Goal: Transaction & Acquisition: Purchase product/service

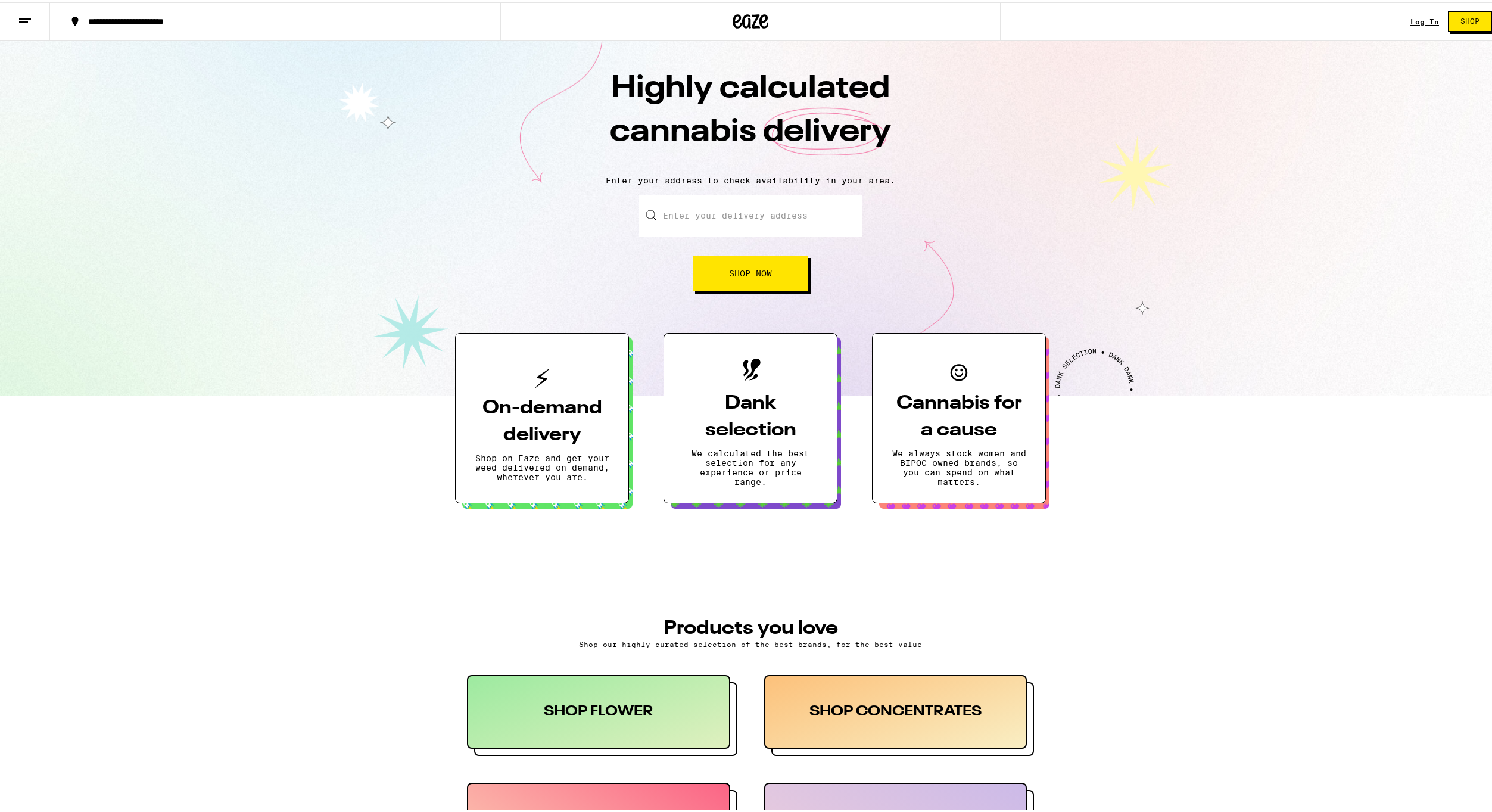
click at [1421, 18] on div "Log In" at bounding box center [1424, 19] width 28 height 8
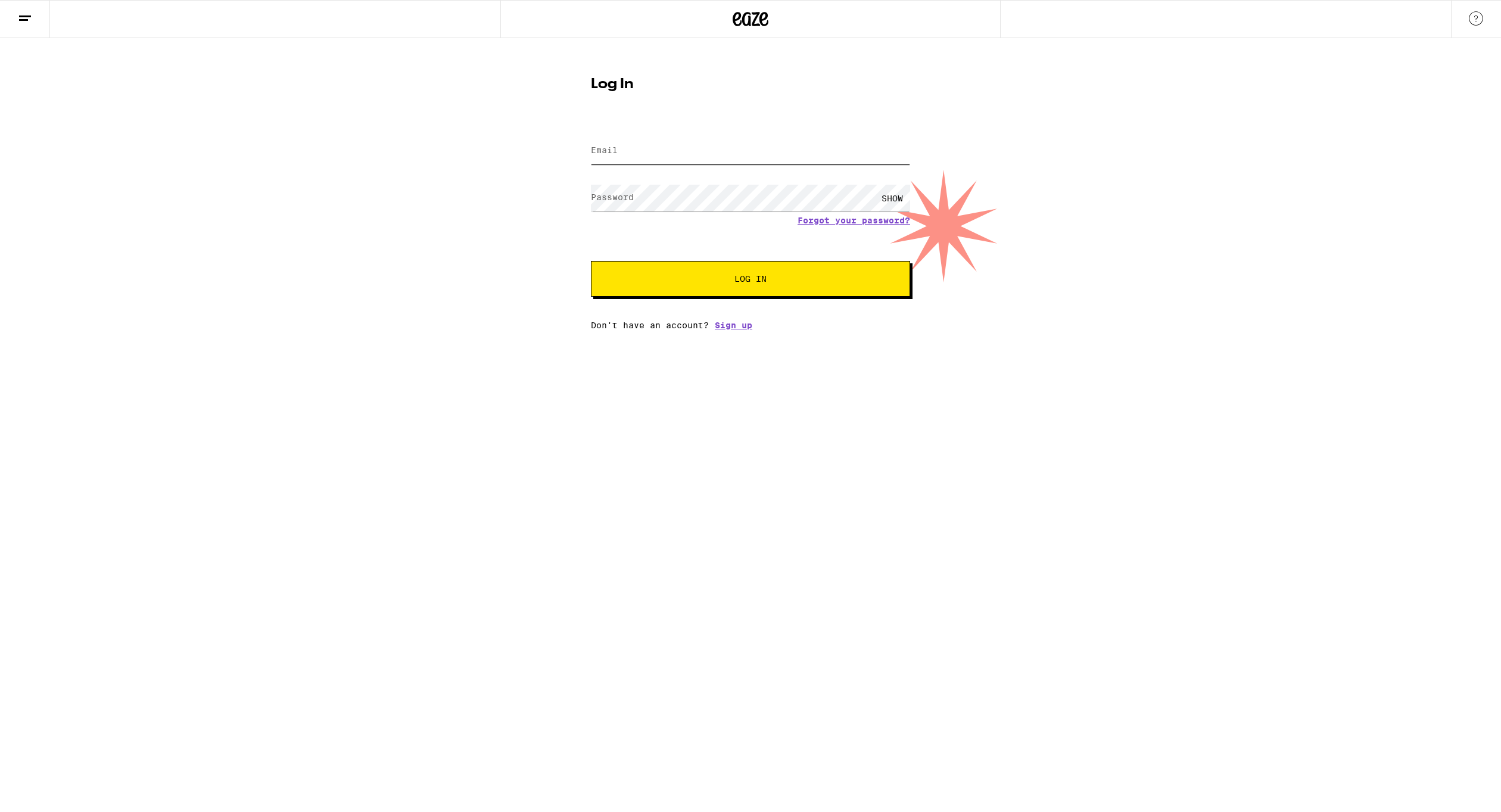
type input "[EMAIL_ADDRESS][DOMAIN_NAME]"
click at [732, 281] on span "Log In" at bounding box center [750, 278] width 223 height 8
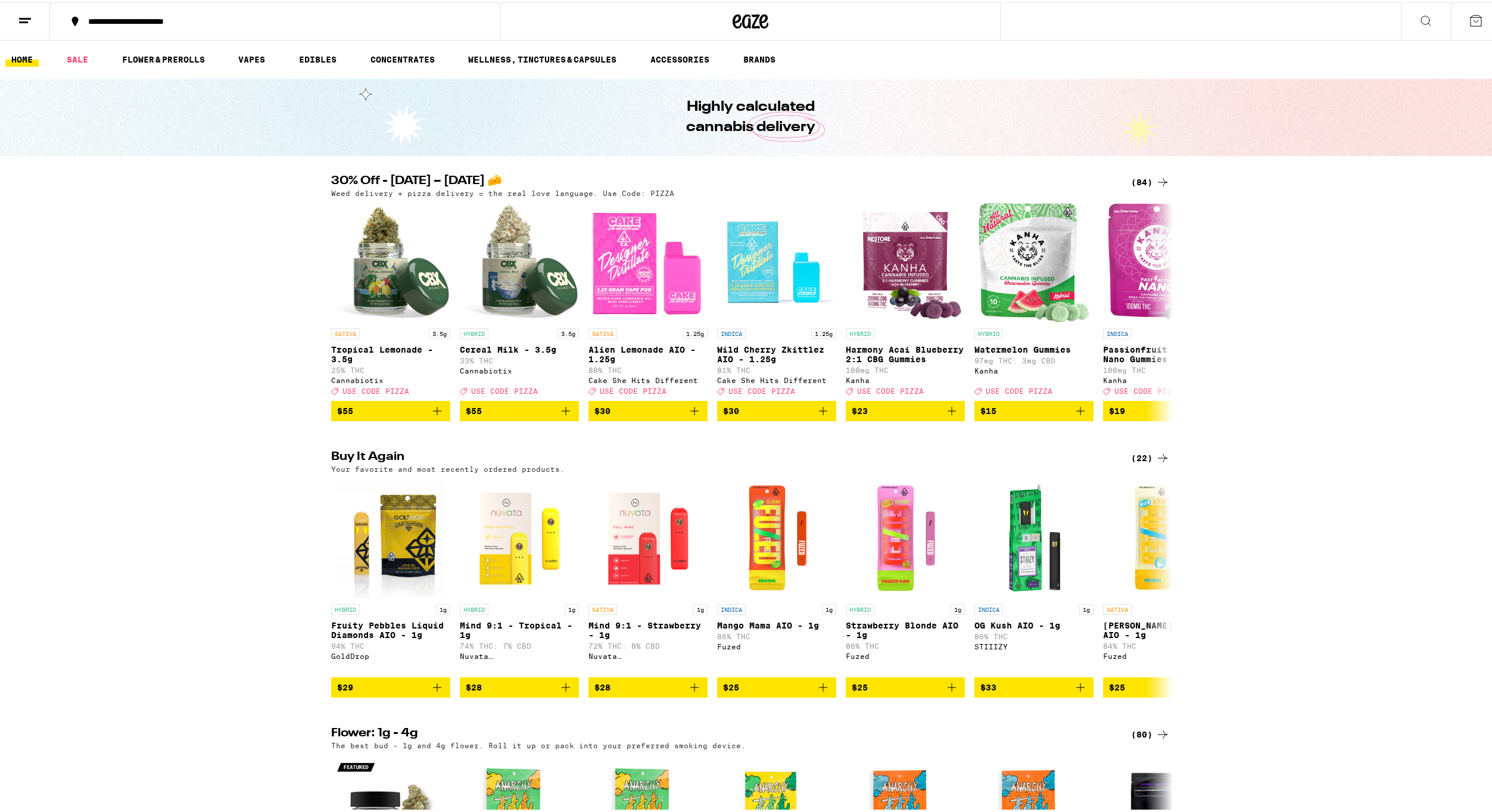
click at [143, 18] on div "**********" at bounding box center [281, 18] width 398 height 8
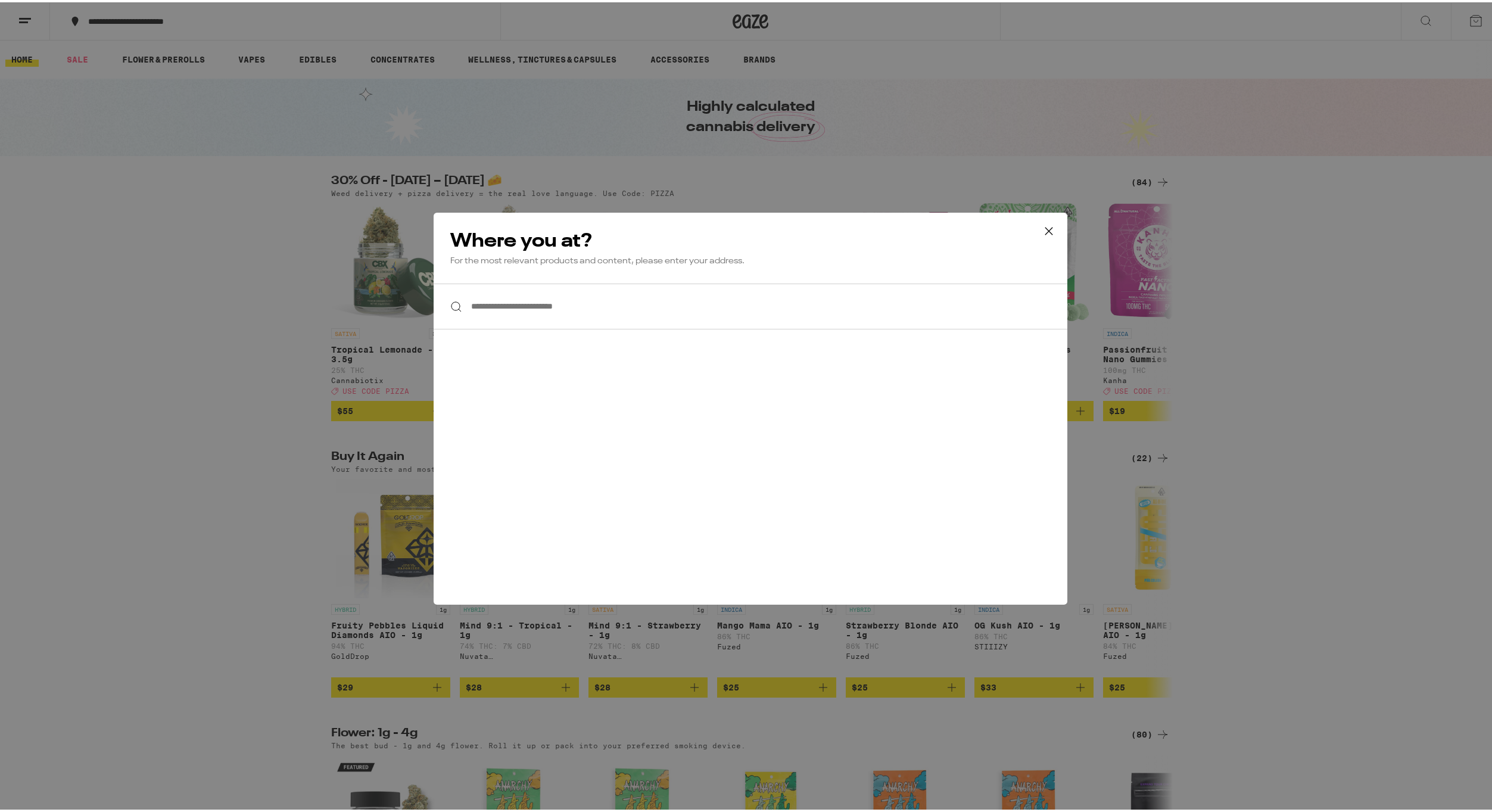
click at [558, 310] on input "**********" at bounding box center [750, 304] width 634 height 46
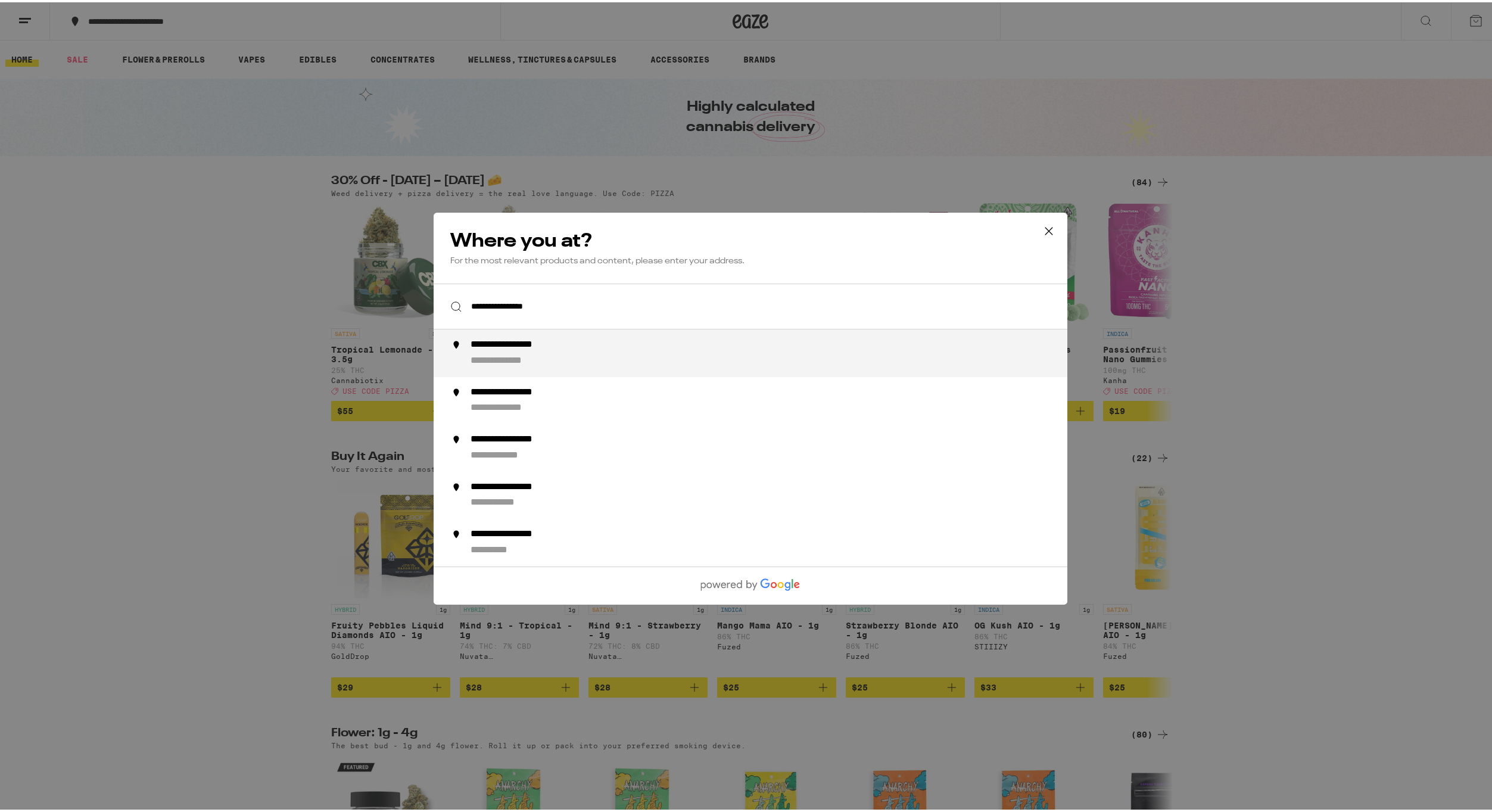
click at [527, 353] on div "**********" at bounding box center [774, 350] width 608 height 28
type input "**********"
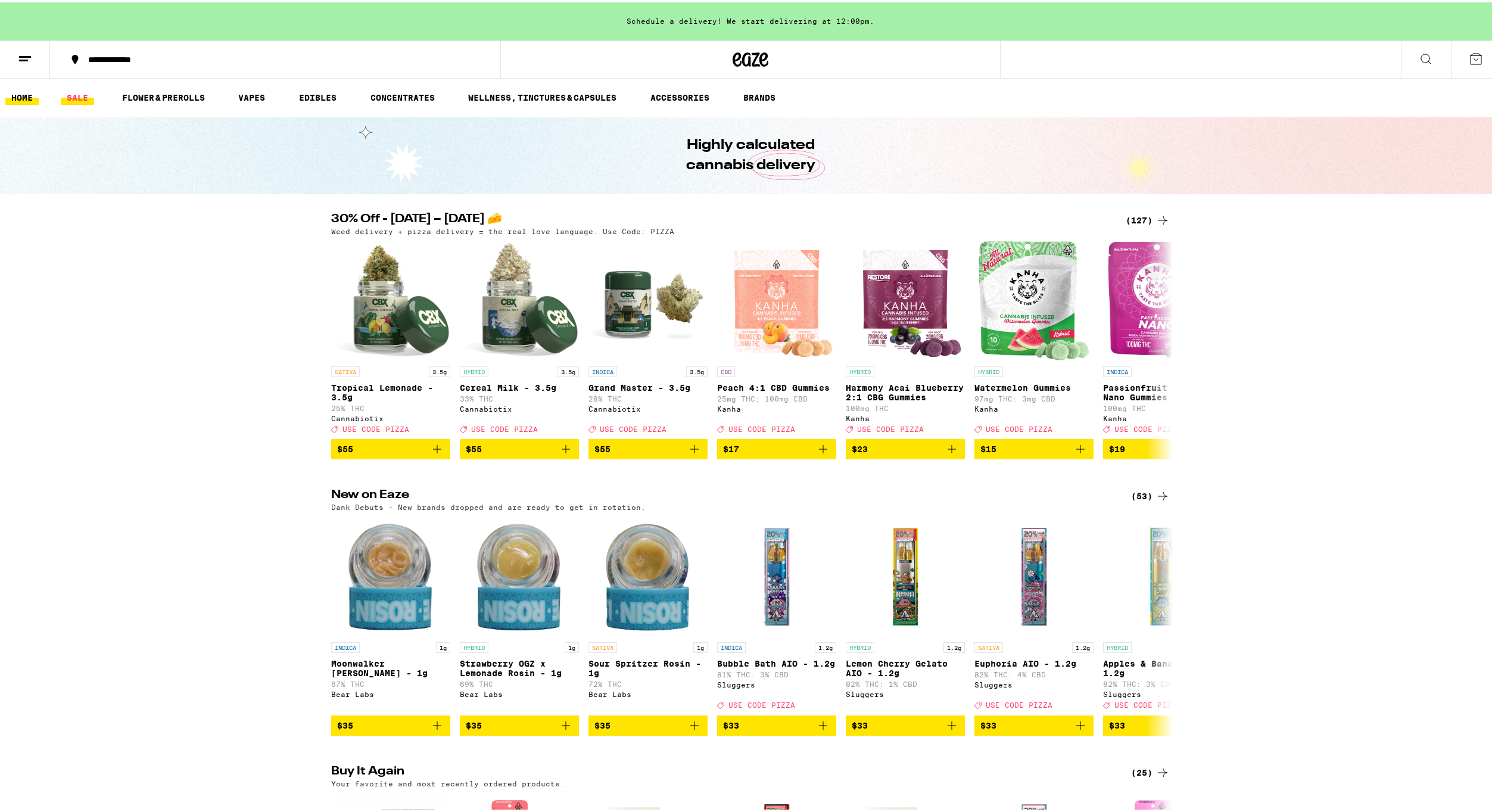
click at [76, 97] on link "SALE" at bounding box center [78, 95] width 33 height 15
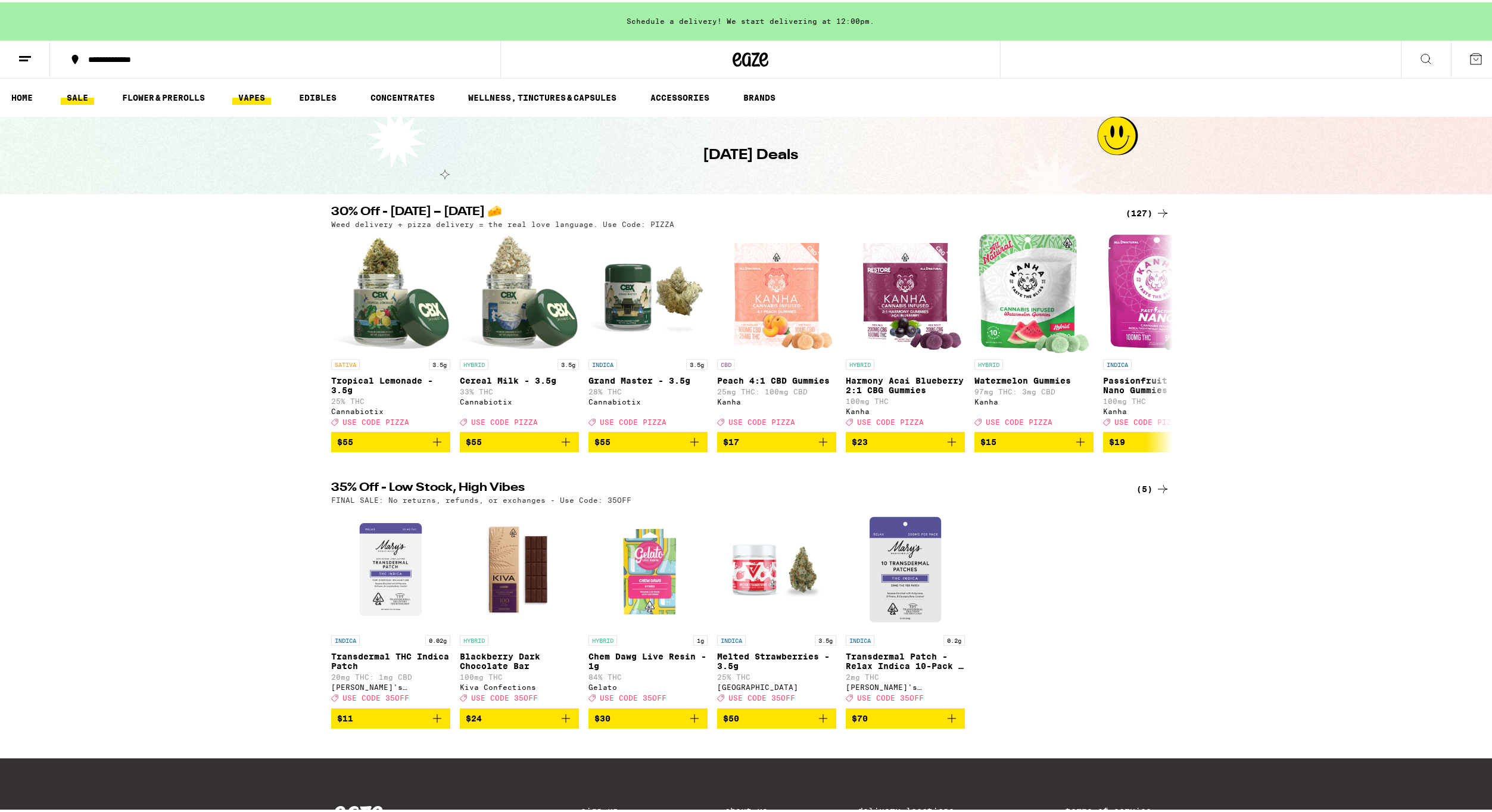
click at [253, 94] on link "VAPES" at bounding box center [251, 95] width 39 height 15
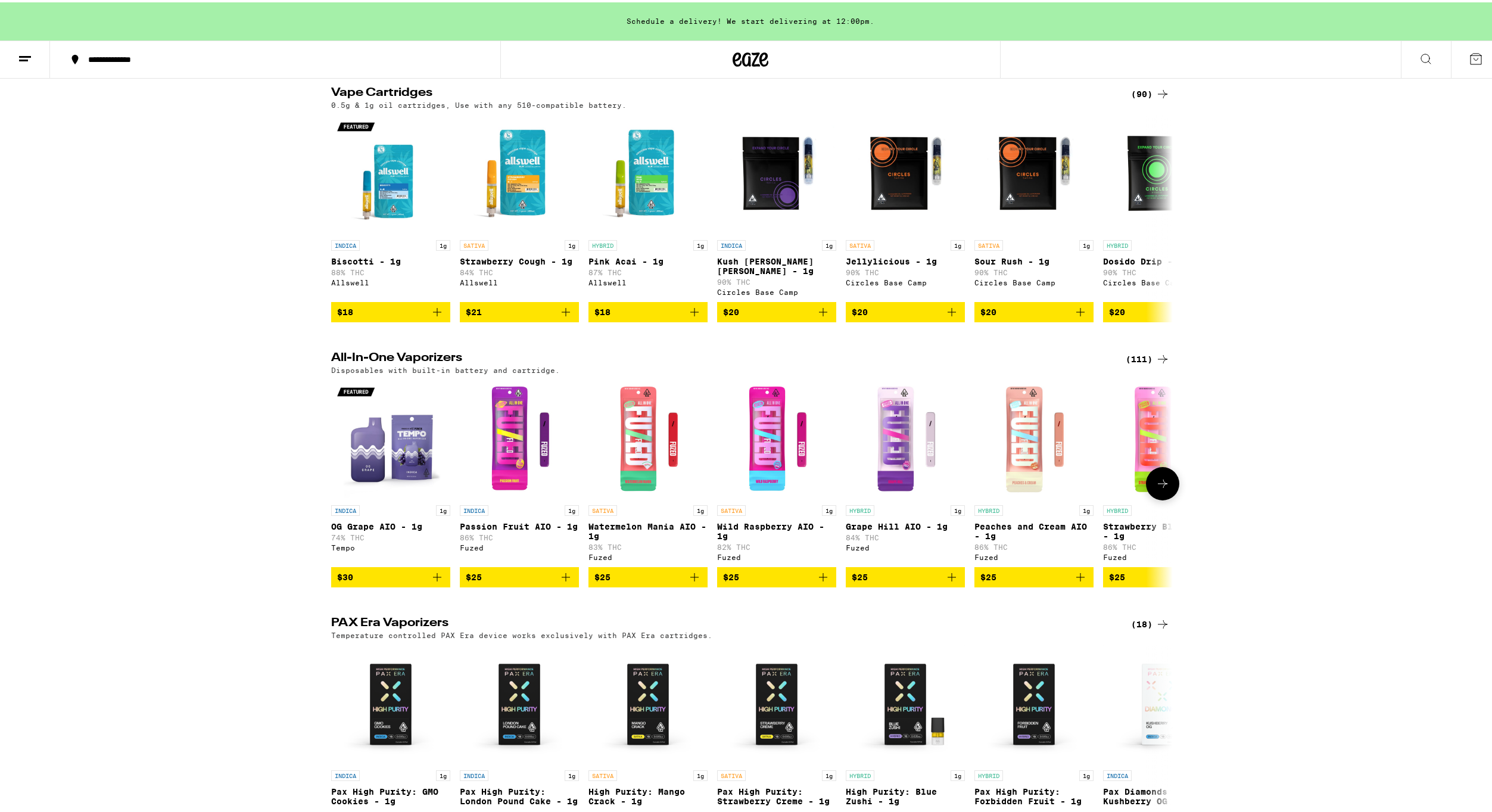
scroll to position [684, 0]
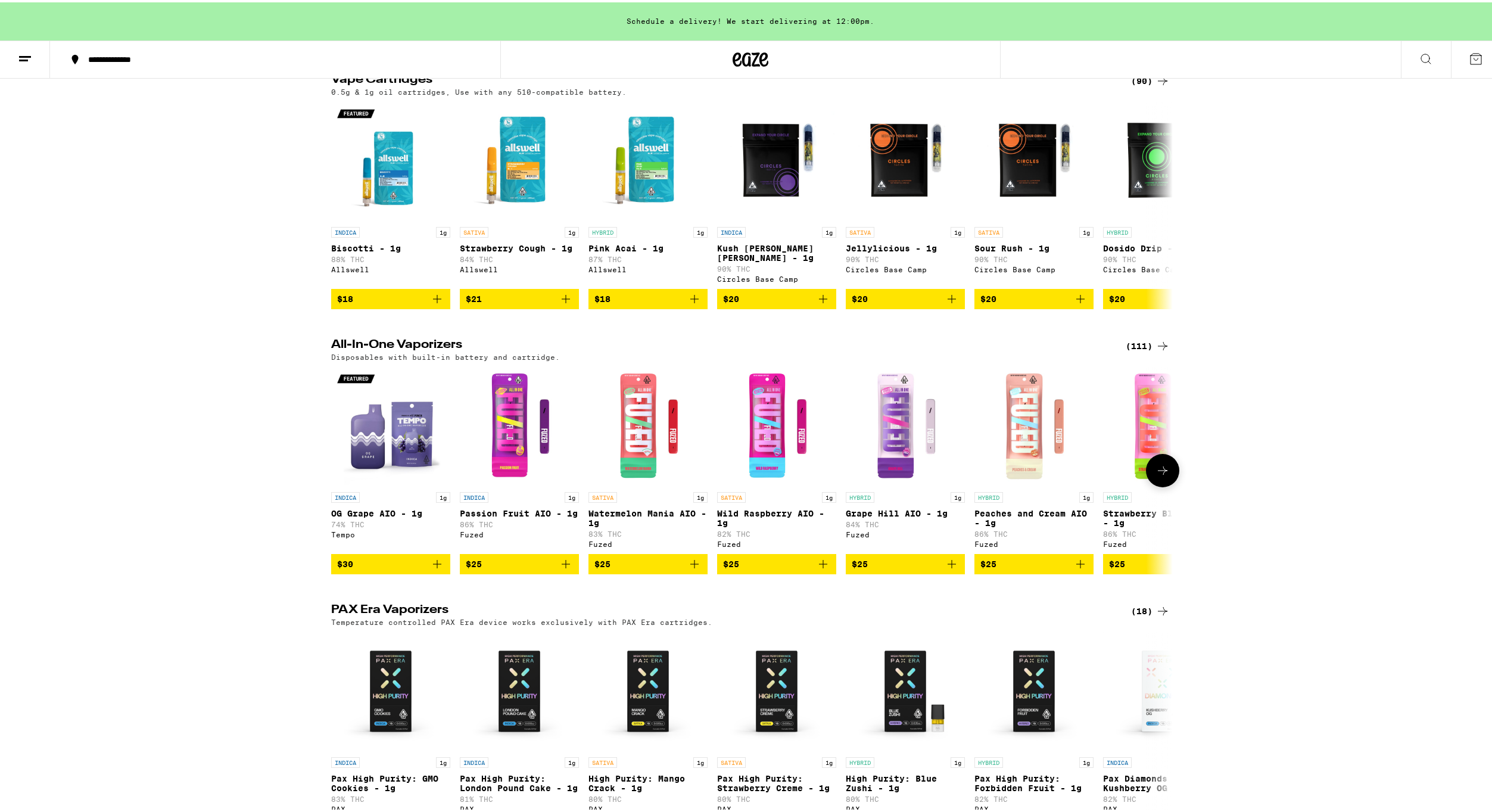
click at [363, 568] on span "$30" at bounding box center [390, 562] width 107 height 15
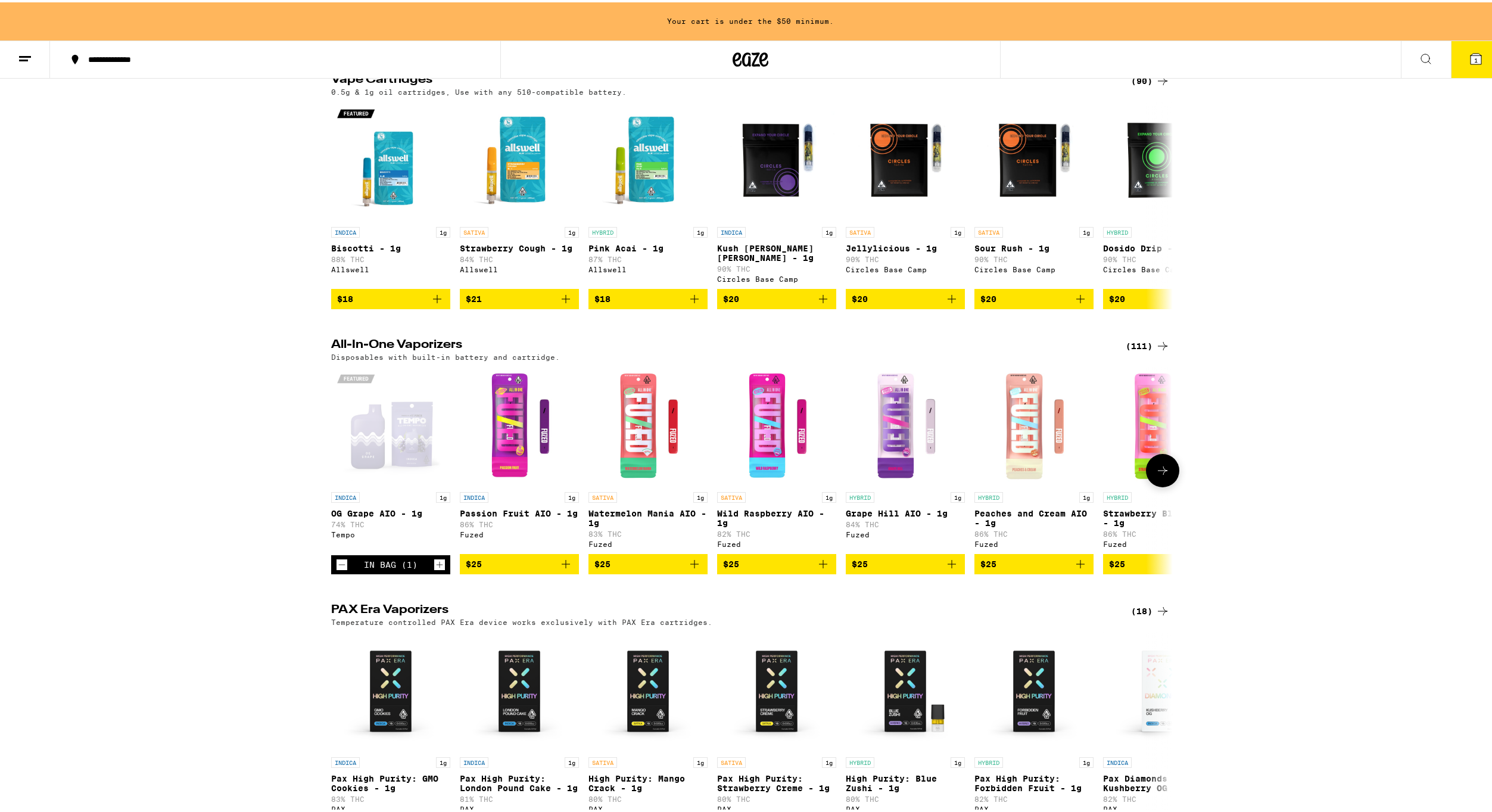
click at [508, 568] on span "$25" at bounding box center [519, 562] width 107 height 15
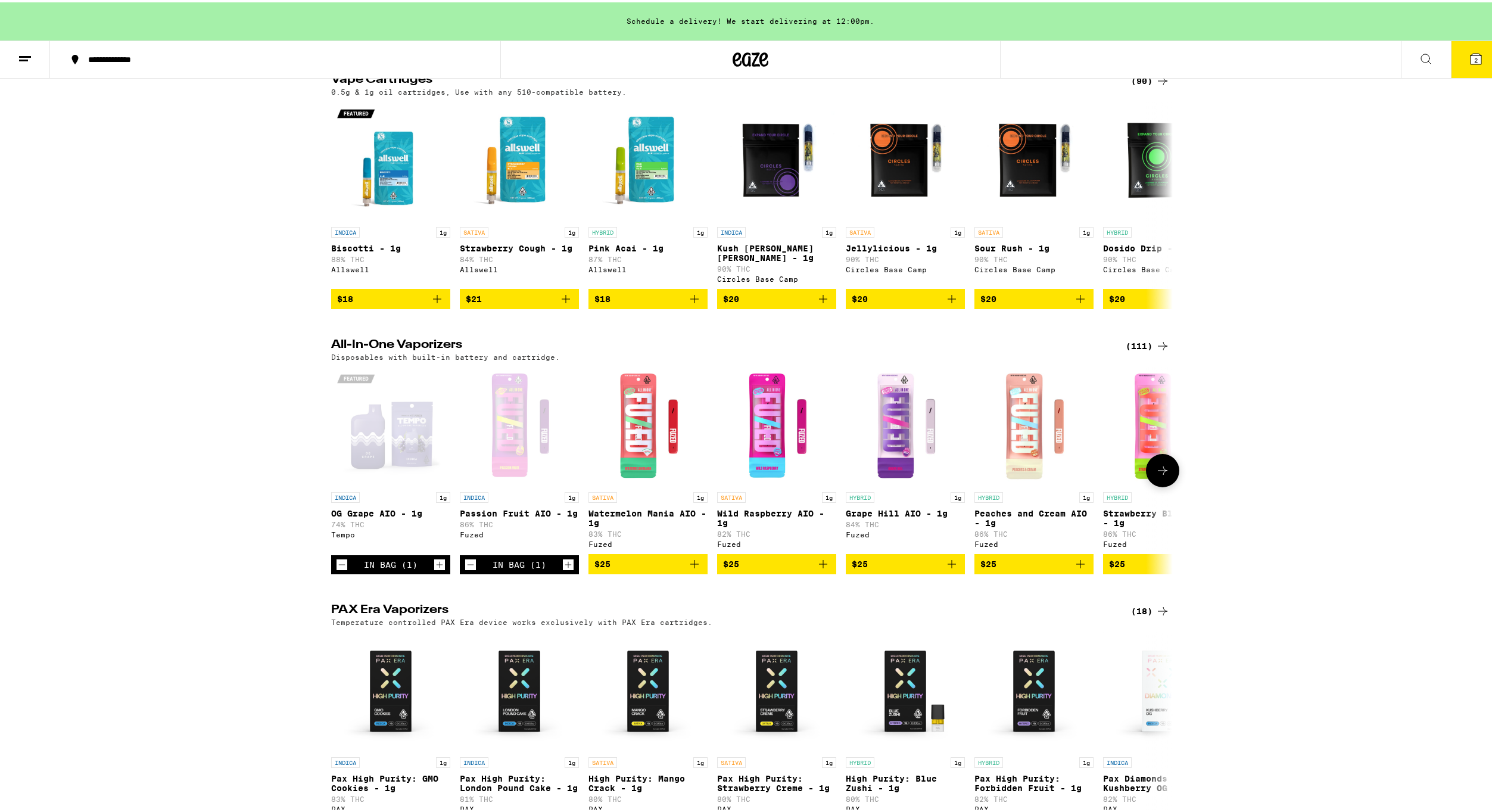
click at [641, 568] on span "$25" at bounding box center [648, 562] width 107 height 15
click at [1155, 475] on icon at bounding box center [1163, 468] width 15 height 15
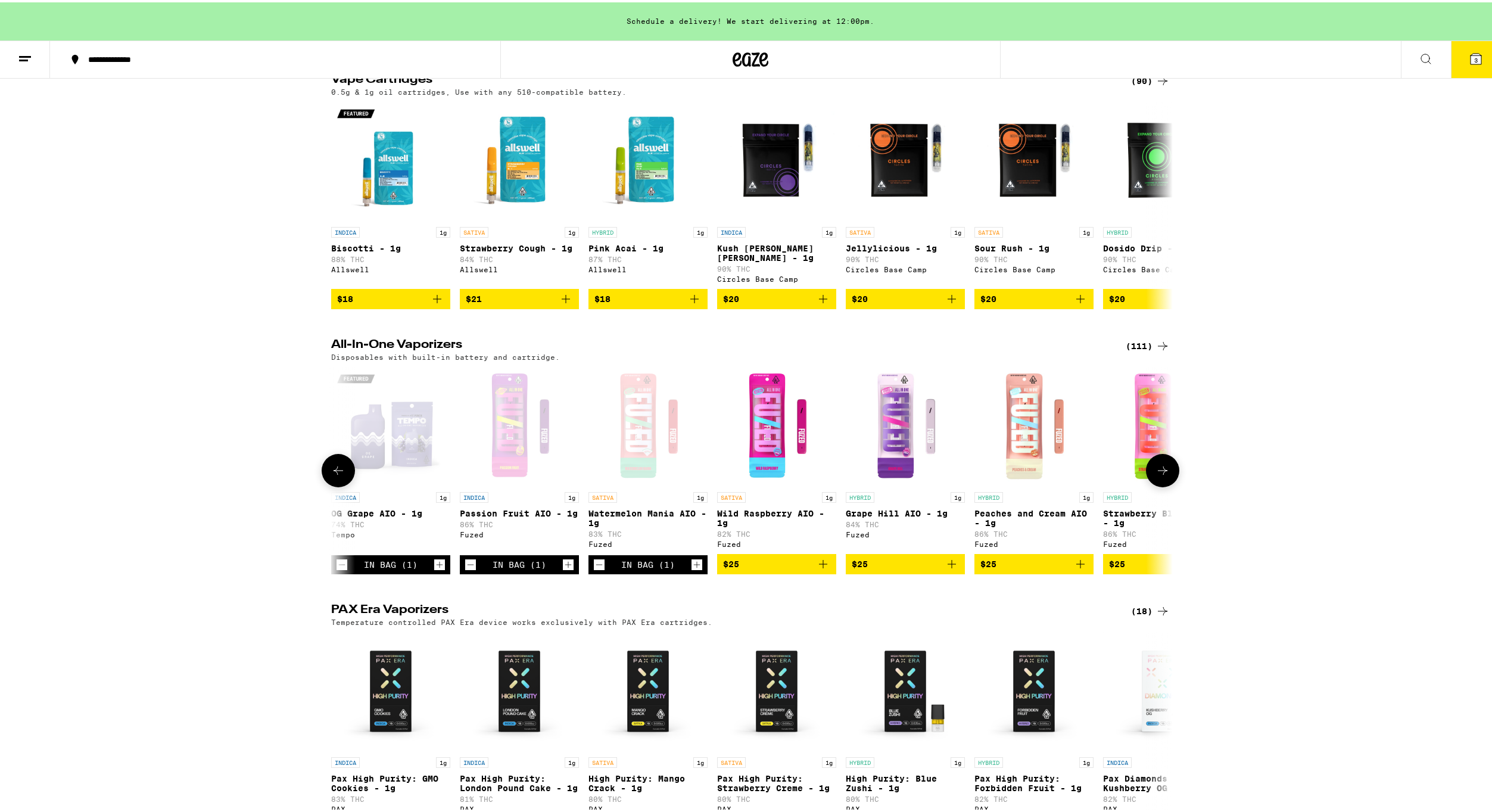
scroll to position [0, 709]
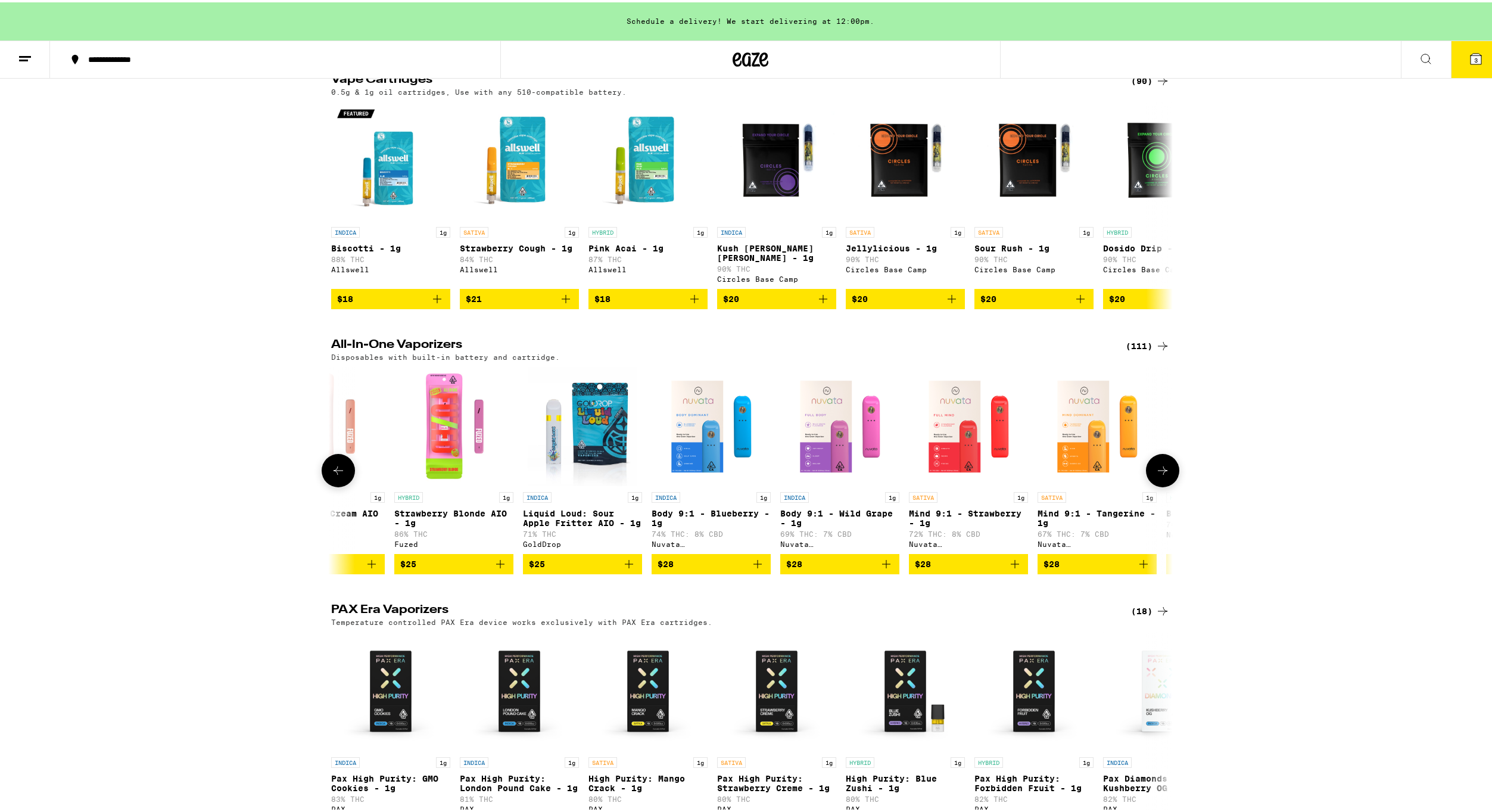
click at [1155, 475] on icon at bounding box center [1163, 468] width 15 height 15
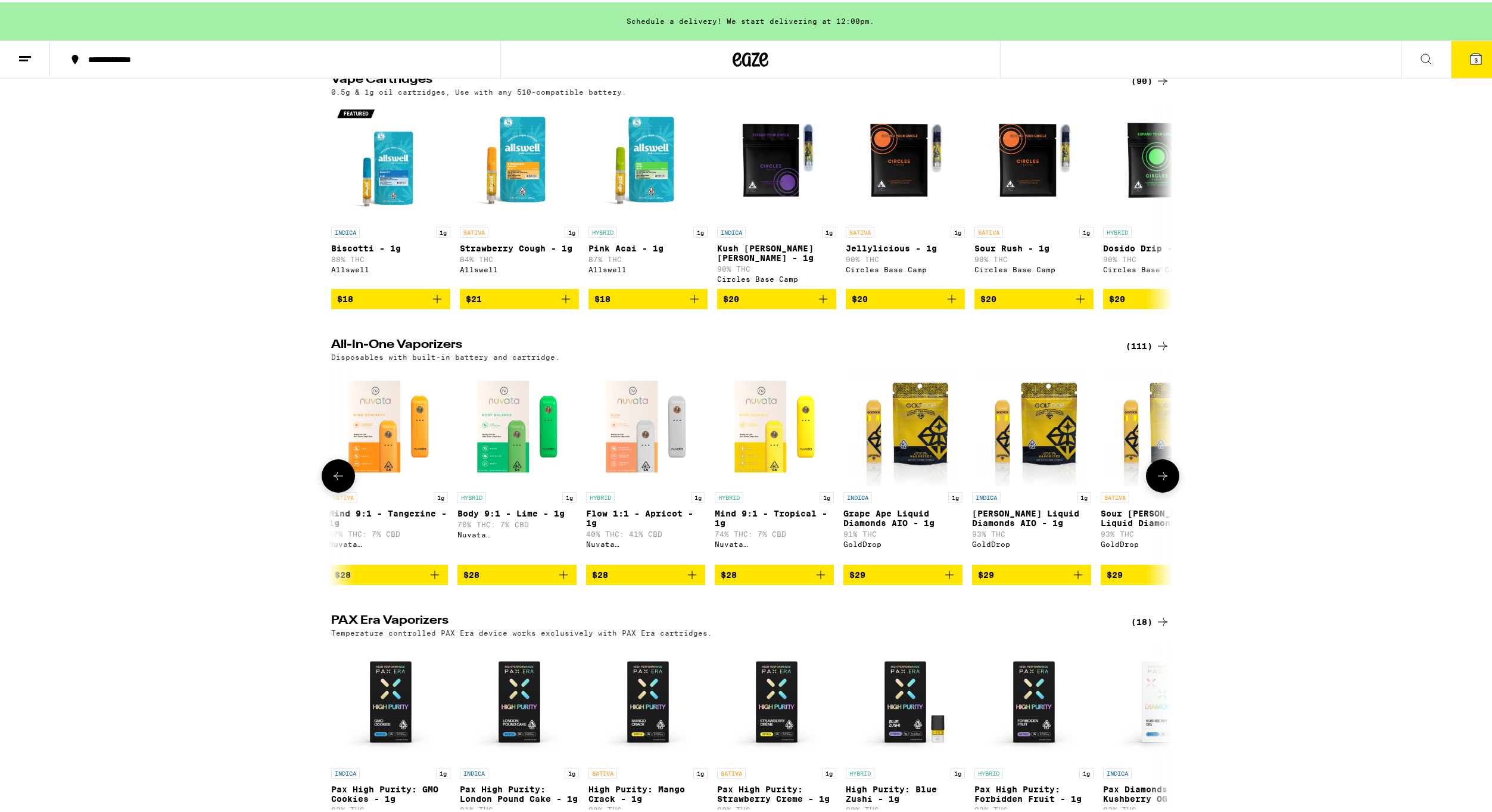
click at [1155, 481] on icon at bounding box center [1163, 473] width 15 height 15
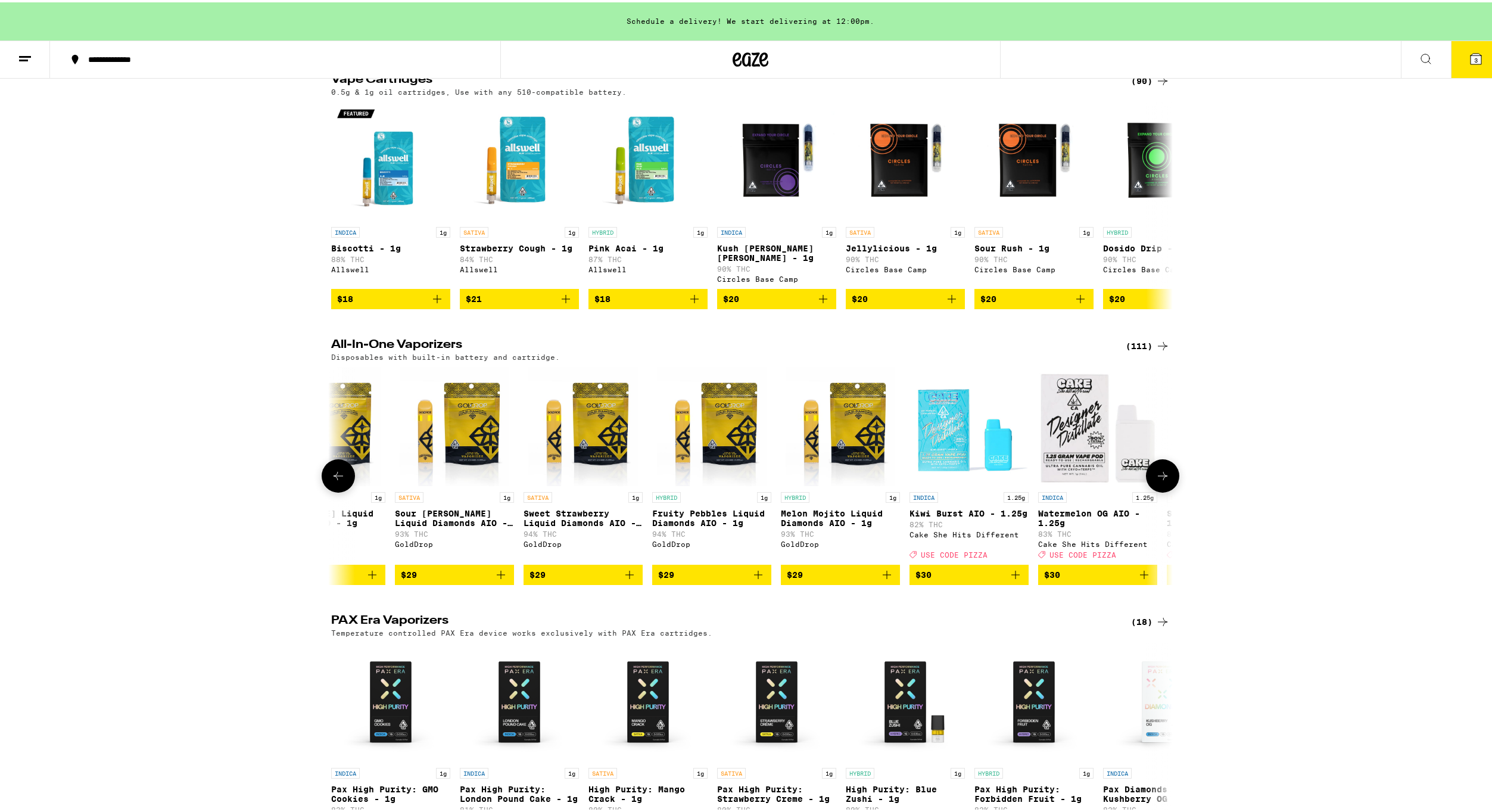
scroll to position [0, 2127]
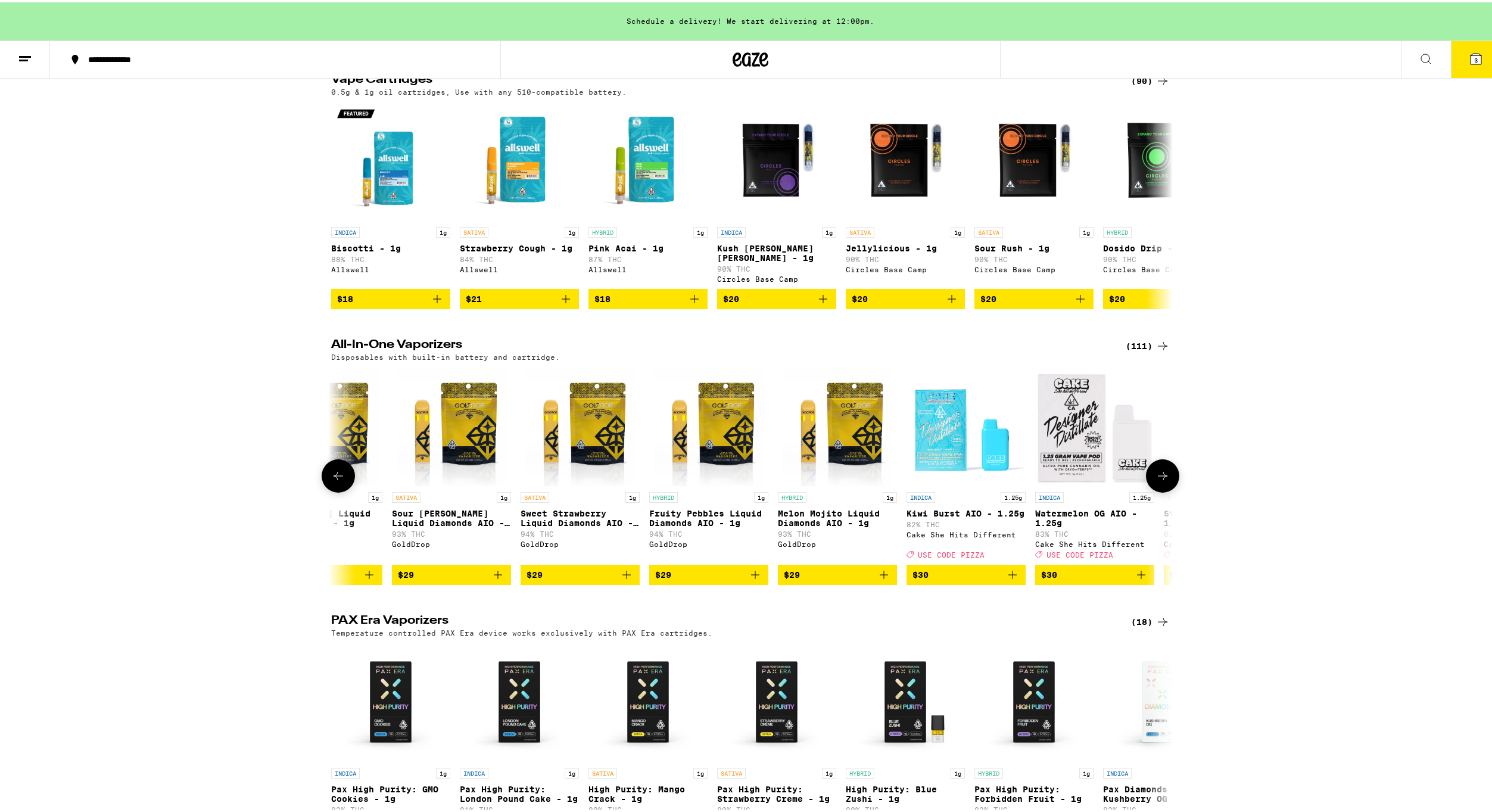
click at [1155, 481] on icon at bounding box center [1163, 473] width 15 height 15
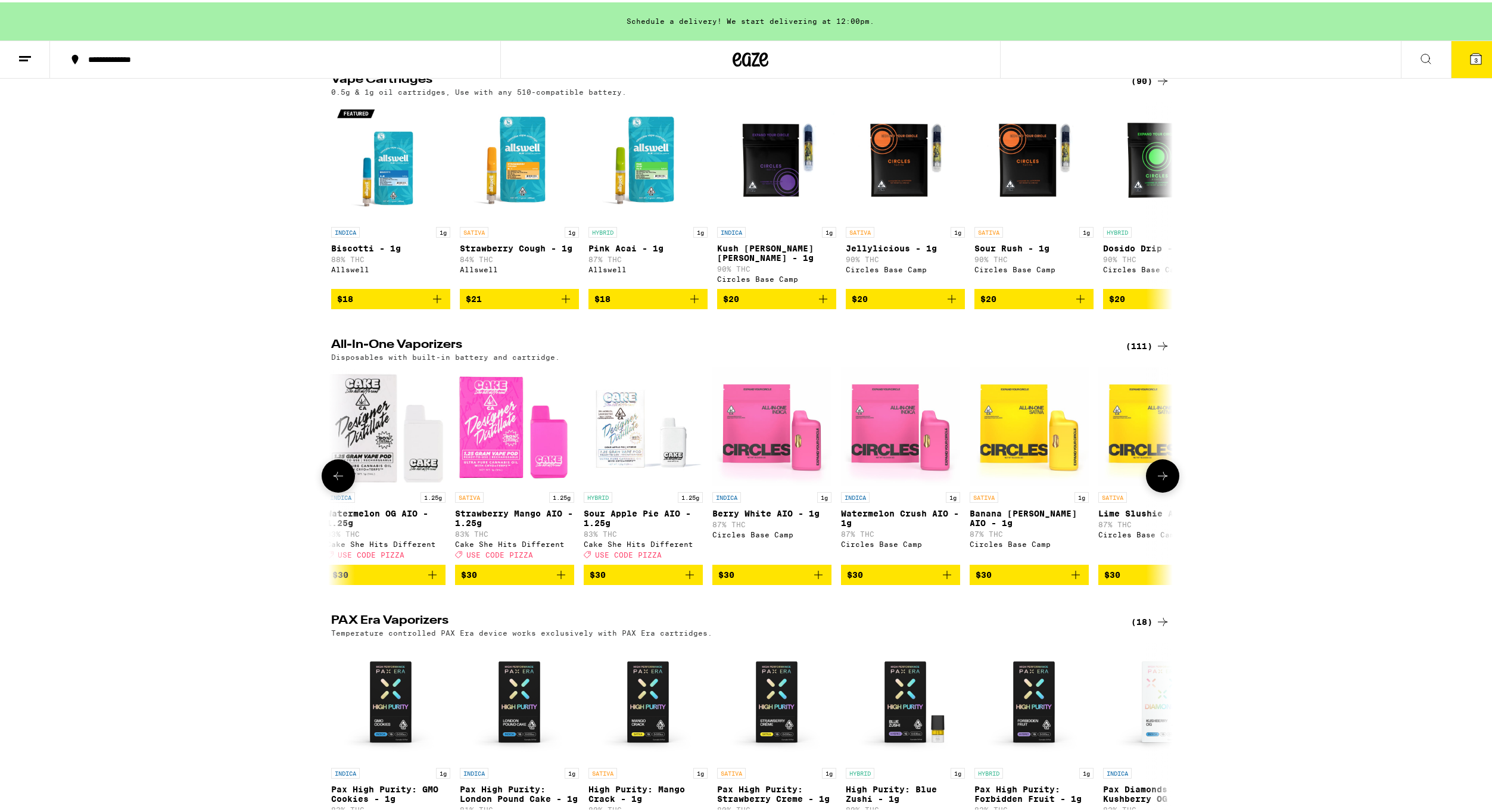
click at [1155, 481] on icon at bounding box center [1163, 473] width 15 height 15
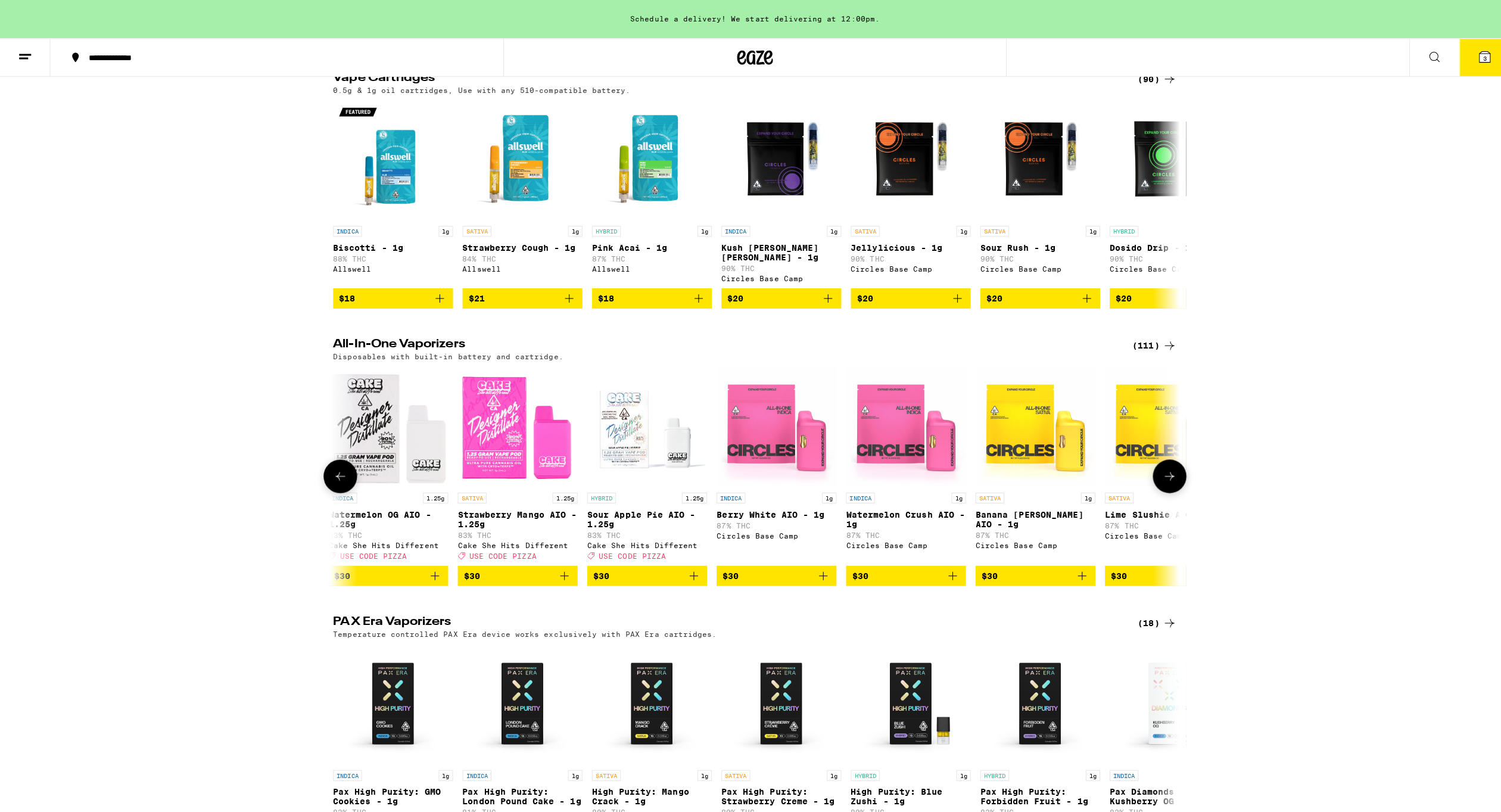
scroll to position [0, 3545]
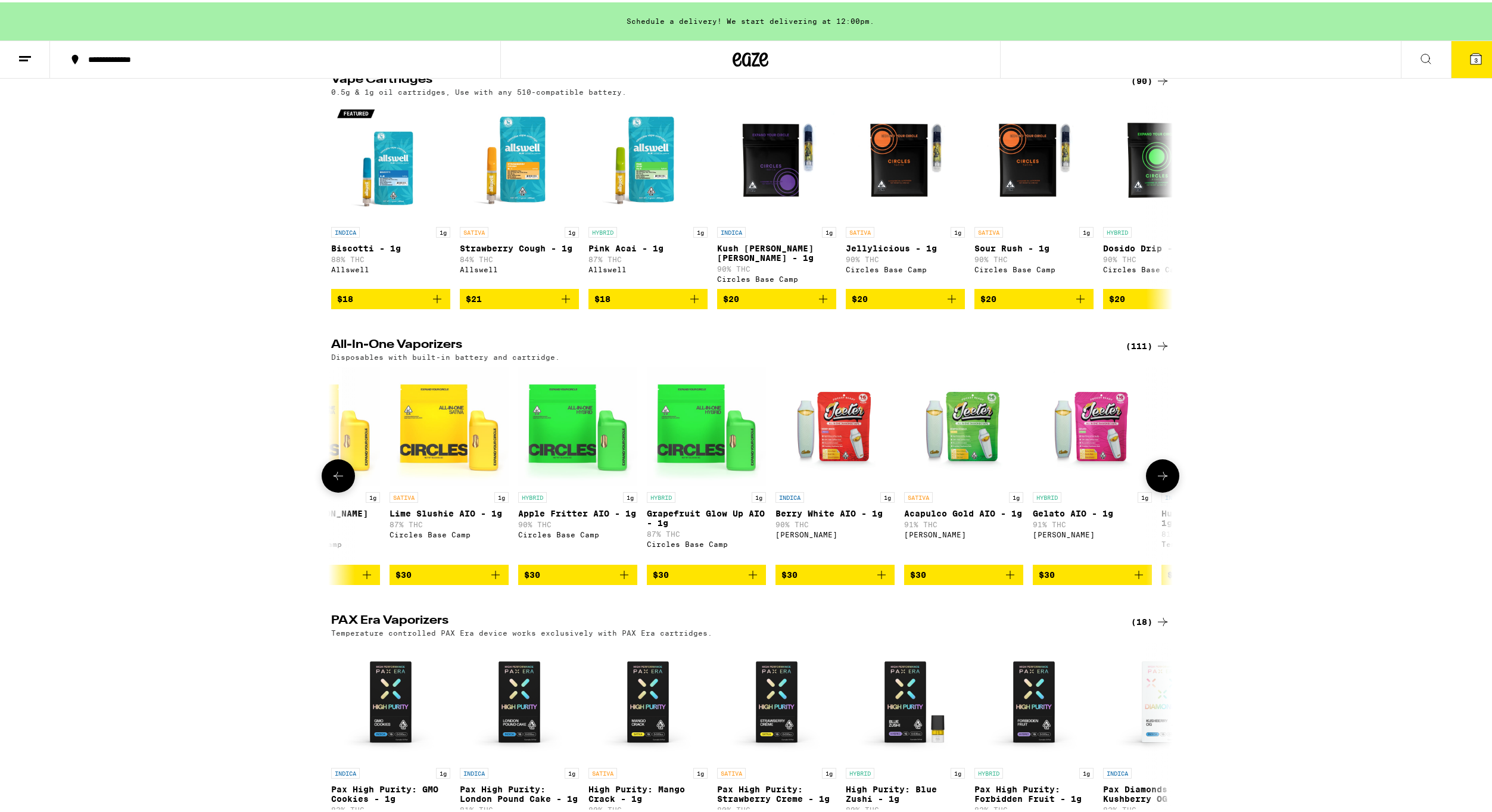
click at [824, 579] on span "$30" at bounding box center [835, 572] width 107 height 15
click at [1477, 60] on button "4" at bounding box center [1476, 57] width 50 height 37
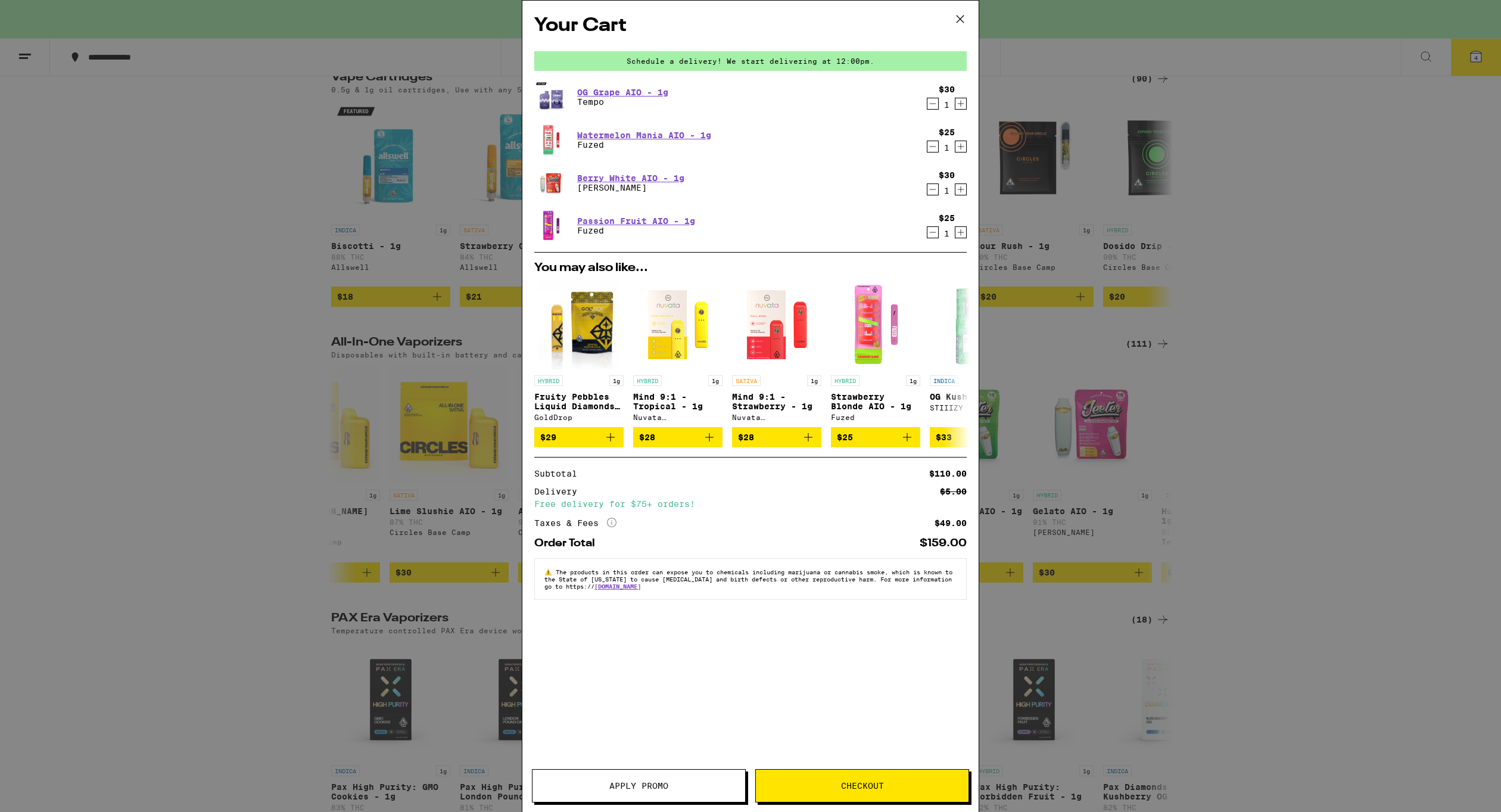
click at [852, 792] on button "Checkout" at bounding box center [862, 786] width 214 height 33
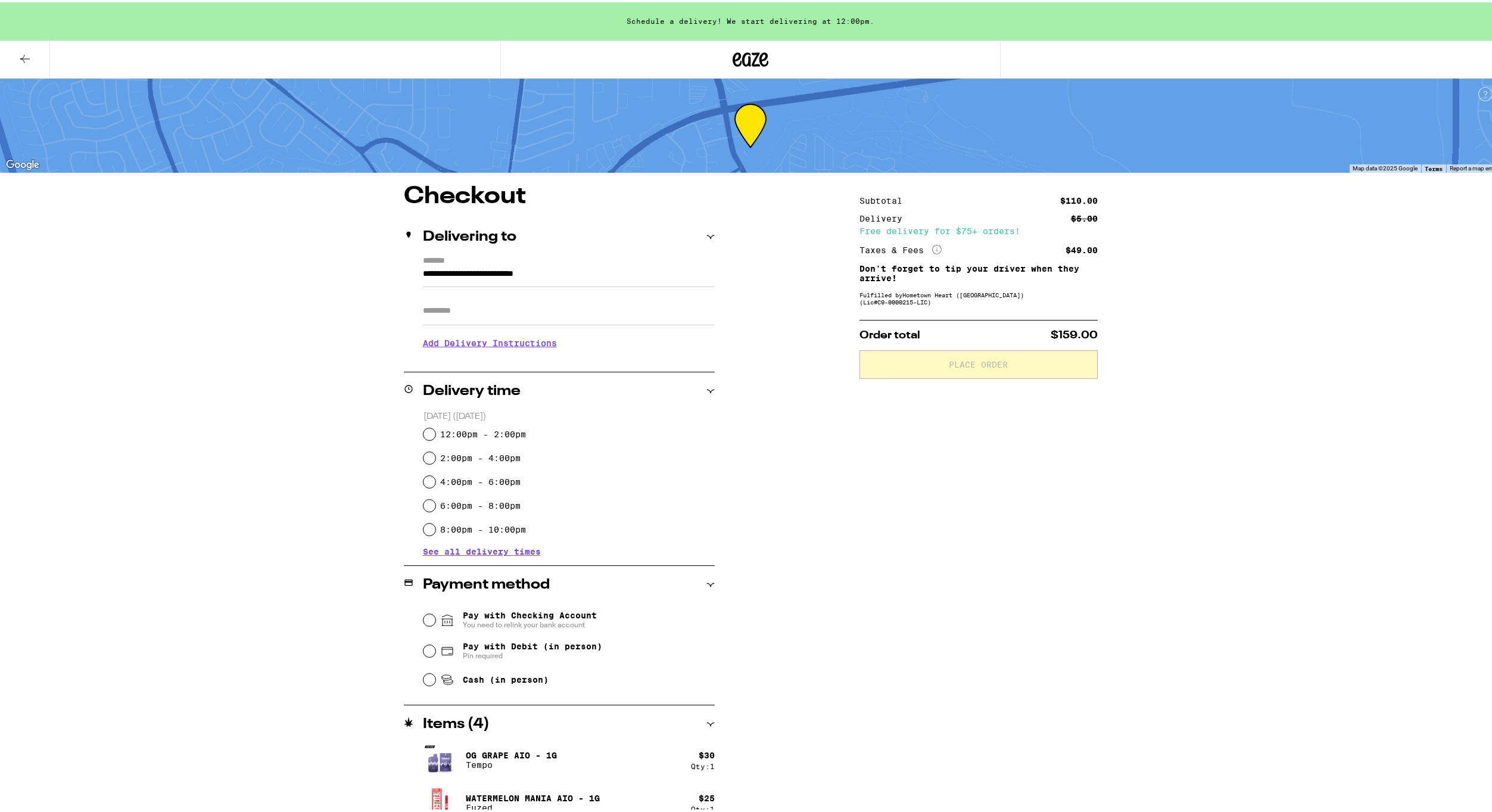
click at [463, 431] on label "12:00pm - 2:00pm" at bounding box center [483, 431] width 86 height 9
click at [436, 431] on input "12:00pm - 2:00pm" at bounding box center [429, 432] width 12 height 12
radio input "true"
click at [221, 456] on div "**********" at bounding box center [750, 457] width 1501 height 913
click at [529, 346] on h3 "Add Delivery Instructions" at bounding box center [569, 341] width 292 height 28
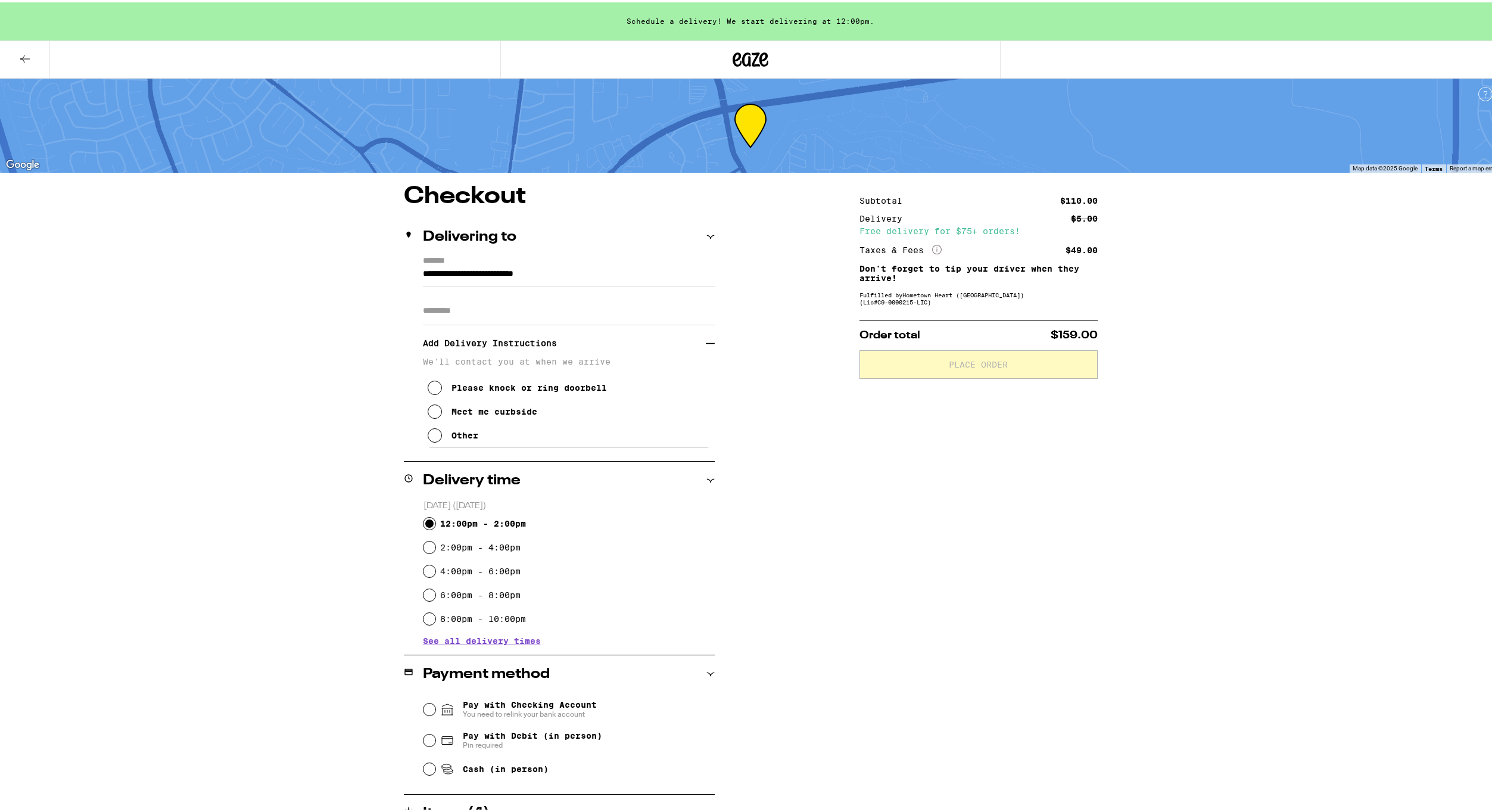
click at [452, 438] on div "Other" at bounding box center [465, 433] width 27 height 9
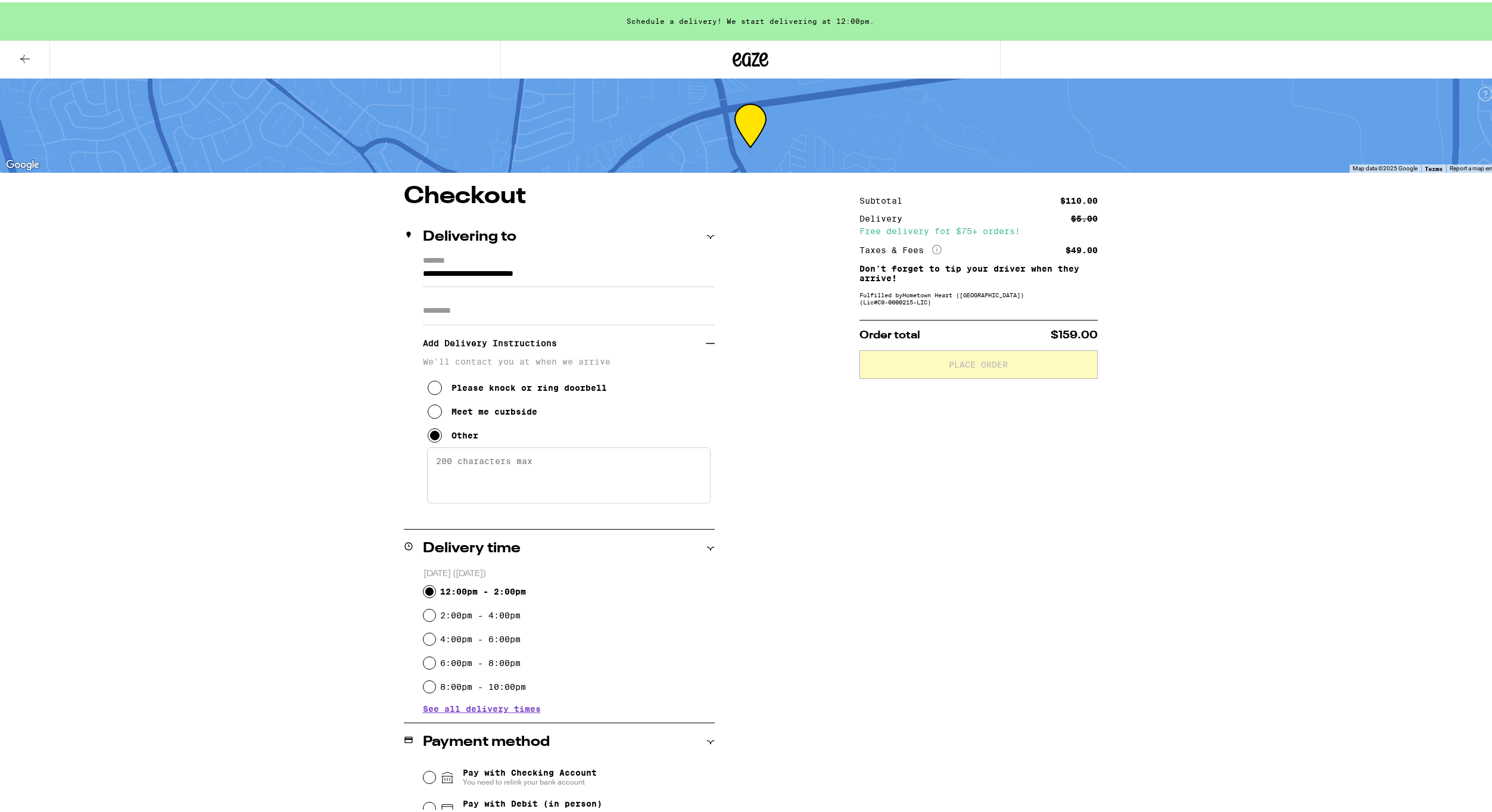
drag, startPoint x: 459, startPoint y: 463, endPoint x: 475, endPoint y: 446, distance: 23.3
click at [460, 463] on textarea "Enter any other delivery instructions you want driver to know" at bounding box center [569, 473] width 284 height 56
type textarea "Meet in front of leasing office"
click at [963, 523] on div "Subtotal $110.00 Delivery $5.00 Free delivery for $75+ orders! Taxes & Fees Mor…" at bounding box center [979, 626] width 238 height 888
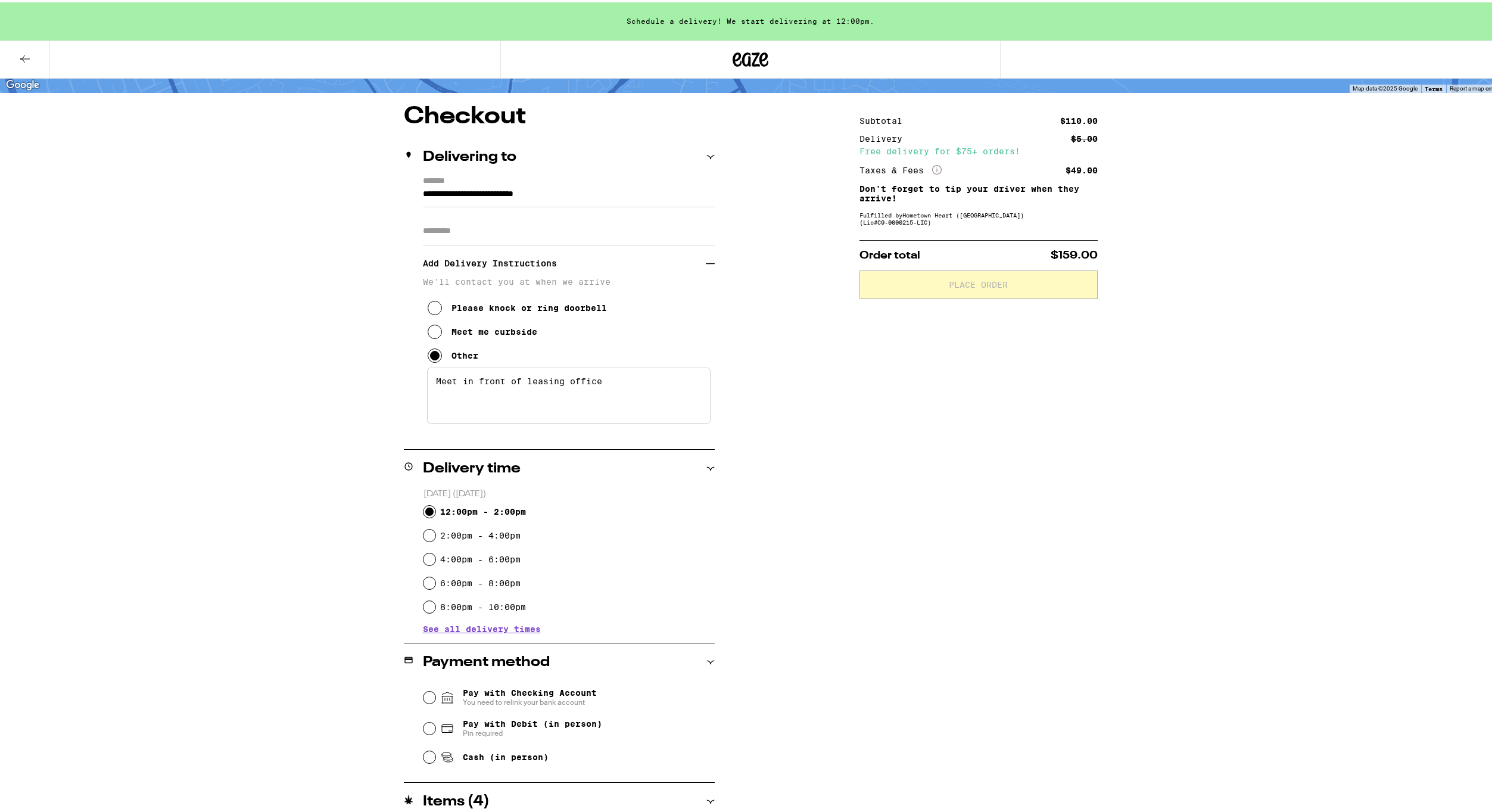
scroll to position [259, 0]
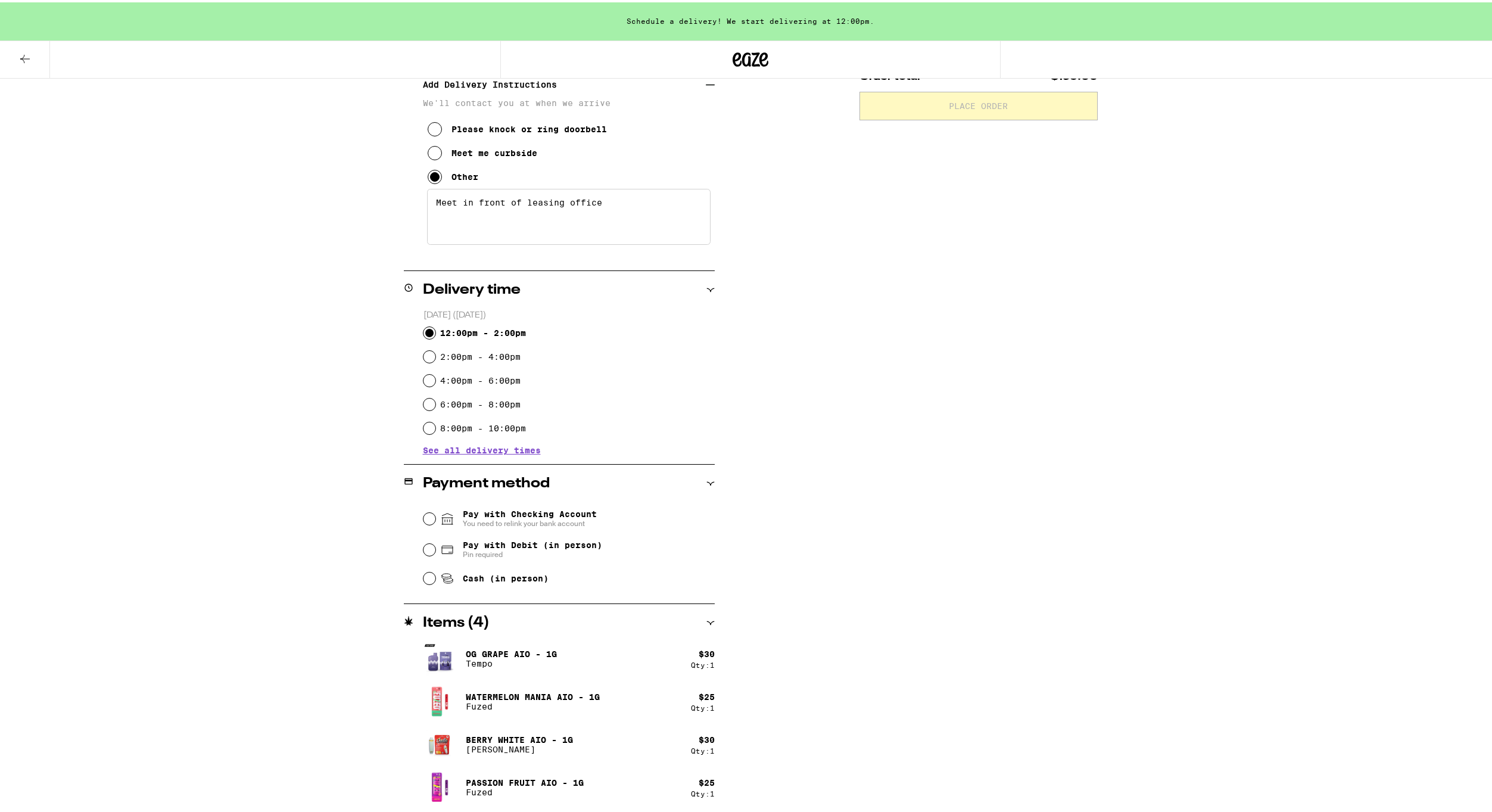
click at [540, 545] on span "Pay with Debit (in person)" at bounding box center [533, 542] width 140 height 9
click at [436, 545] on input "Pay with Debit (in person) Pin required" at bounding box center [429, 547] width 12 height 12
radio input "true"
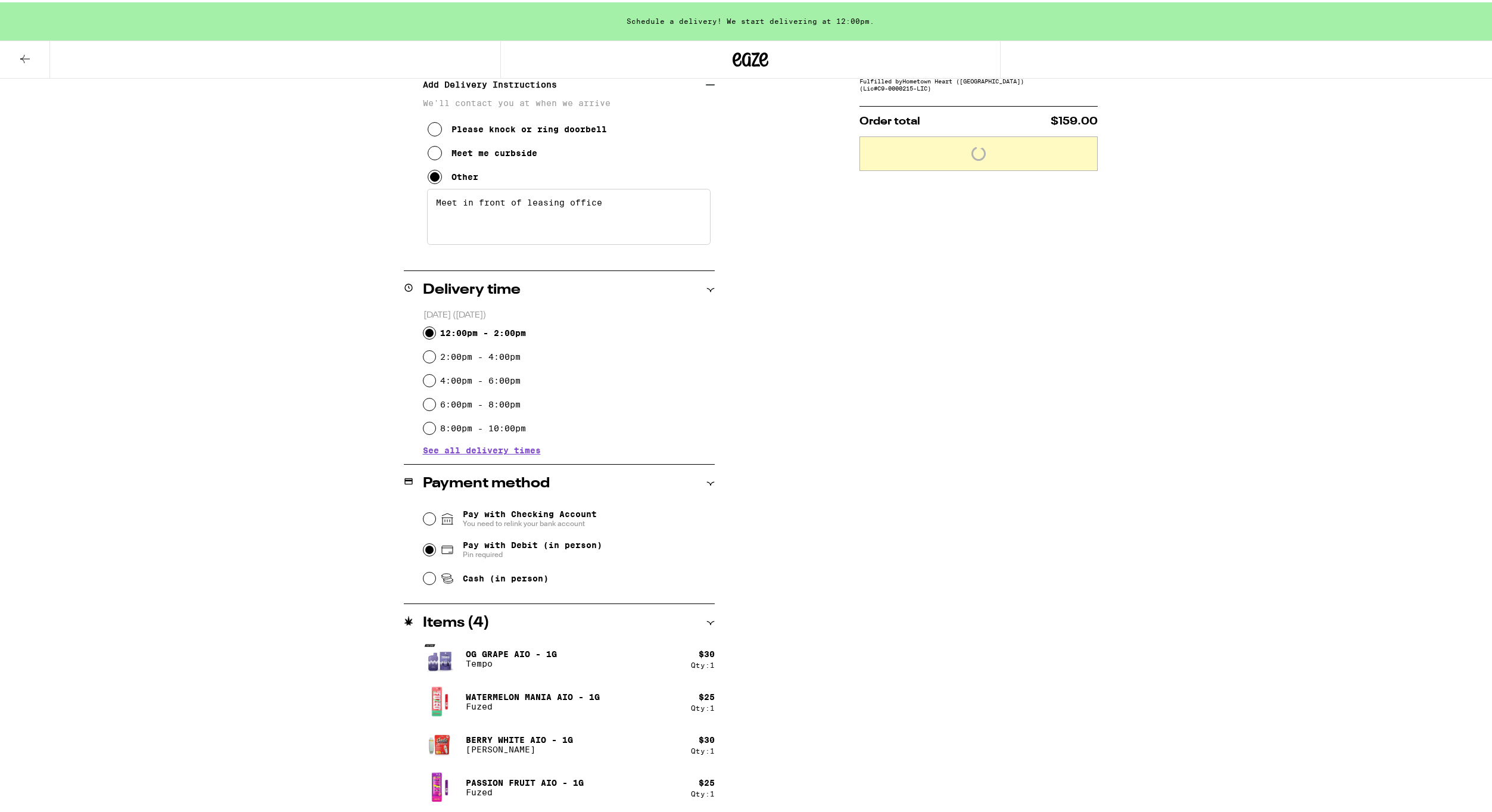
click at [991, 550] on div "Subtotal $110.00 Delivery $5.00 Free delivery for $75+ orders! Taxes & Fees Mor…" at bounding box center [979, 367] width 238 height 888
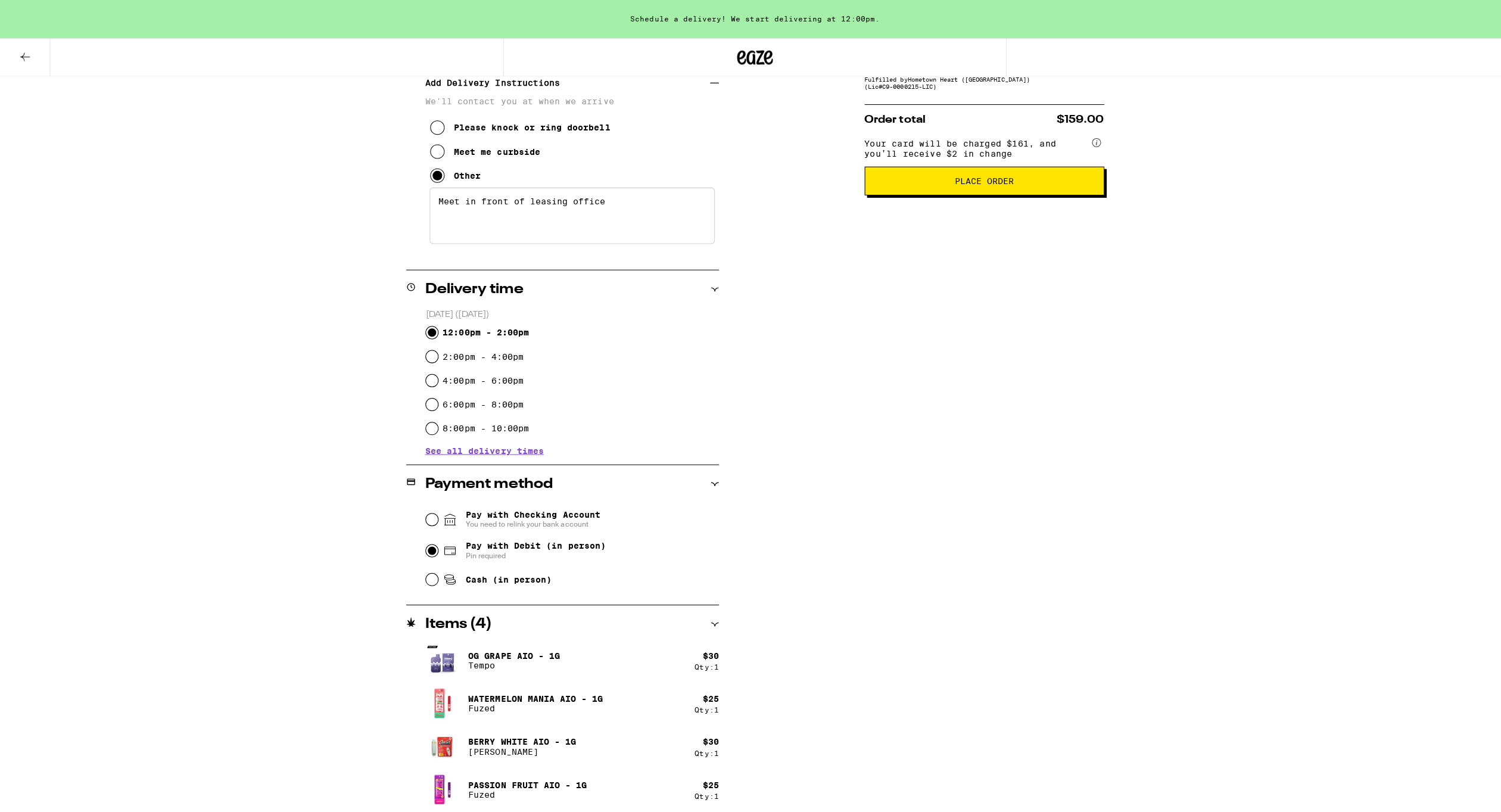
scroll to position [0, 0]
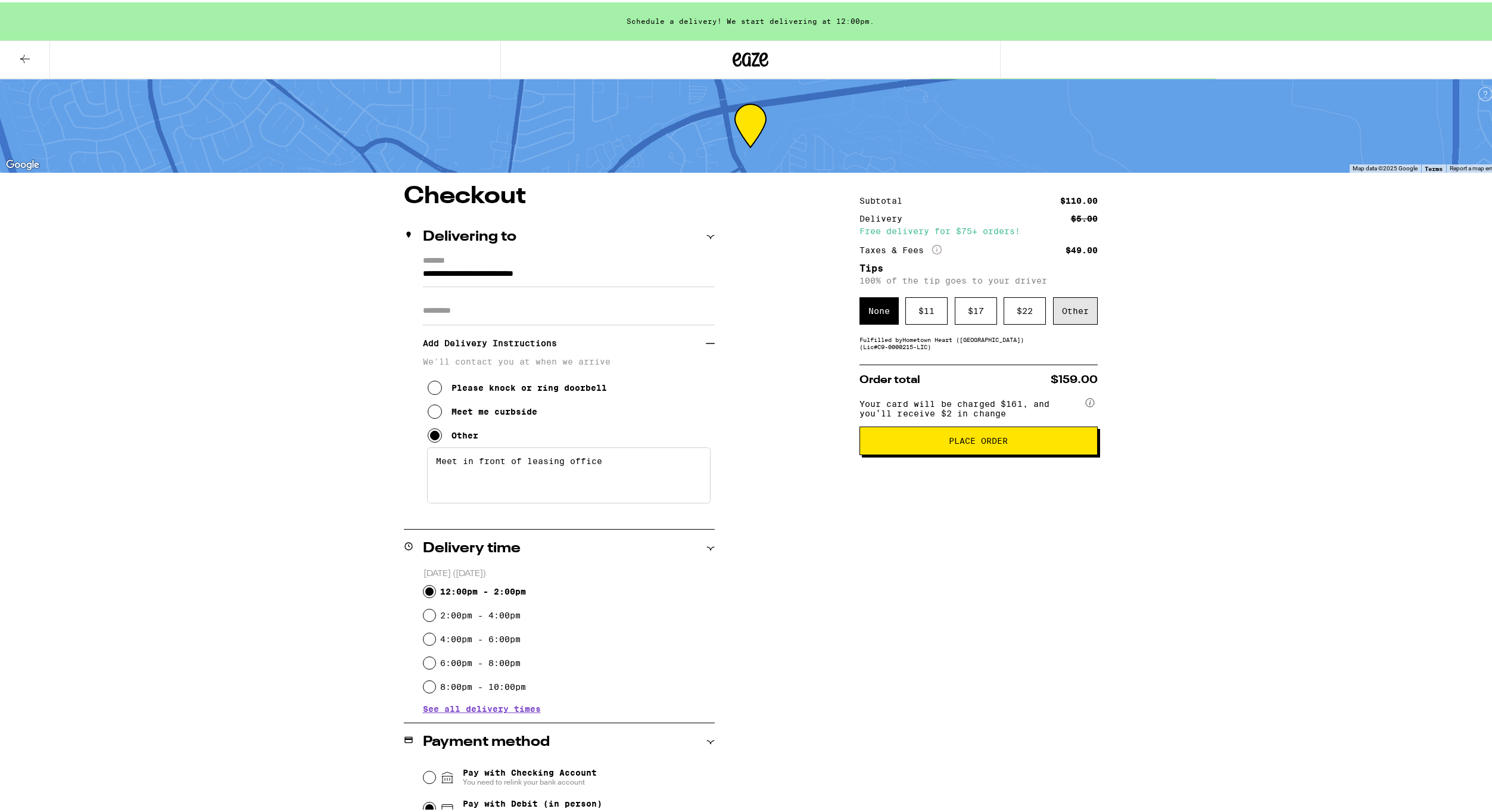
click at [1082, 317] on div "Other" at bounding box center [1075, 309] width 44 height 28
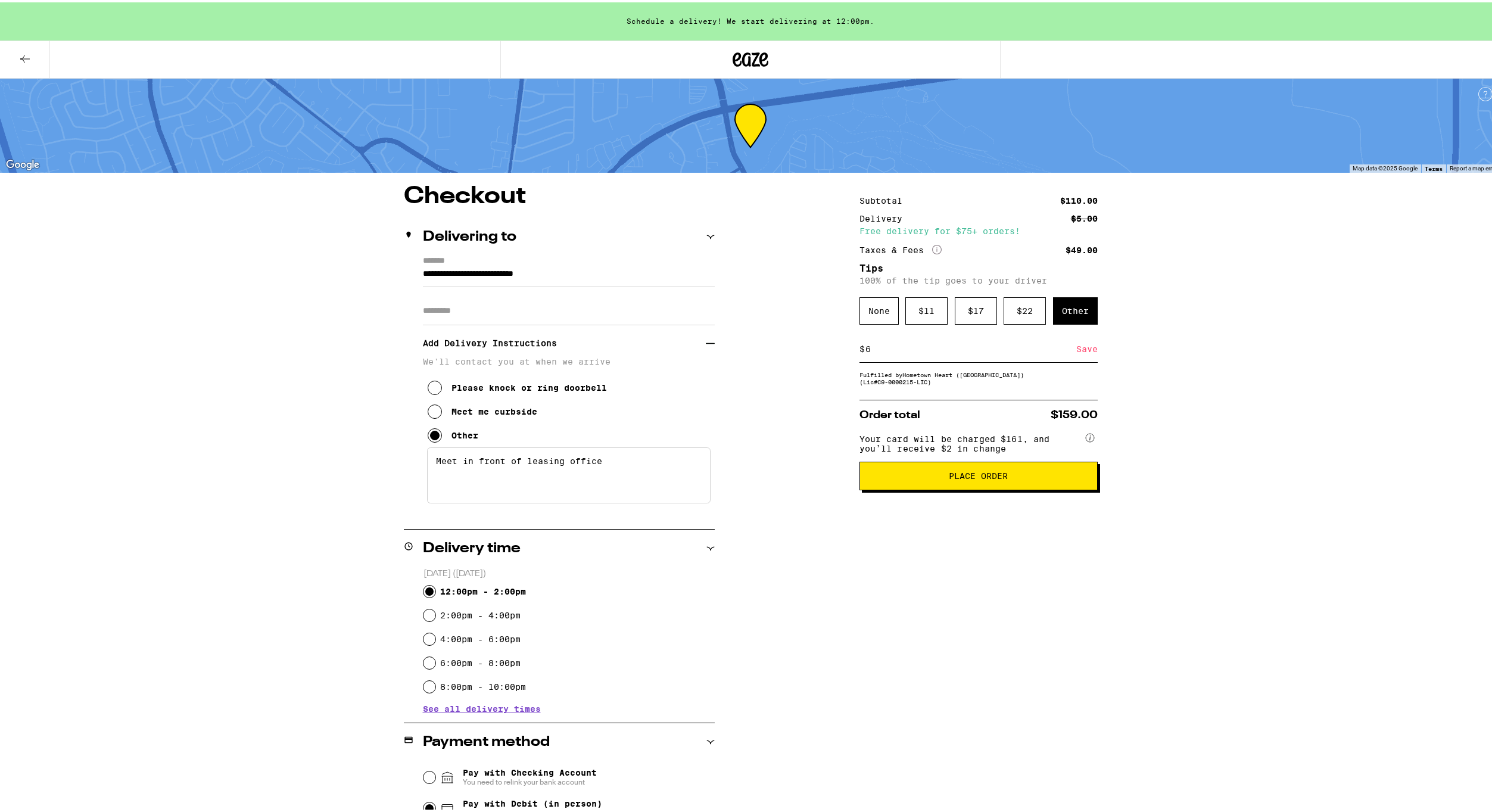
type input "6"
drag, startPoint x: 1084, startPoint y: 353, endPoint x: 1092, endPoint y: 357, distance: 8.9
click at [1084, 352] on div "Save" at bounding box center [1086, 347] width 21 height 26
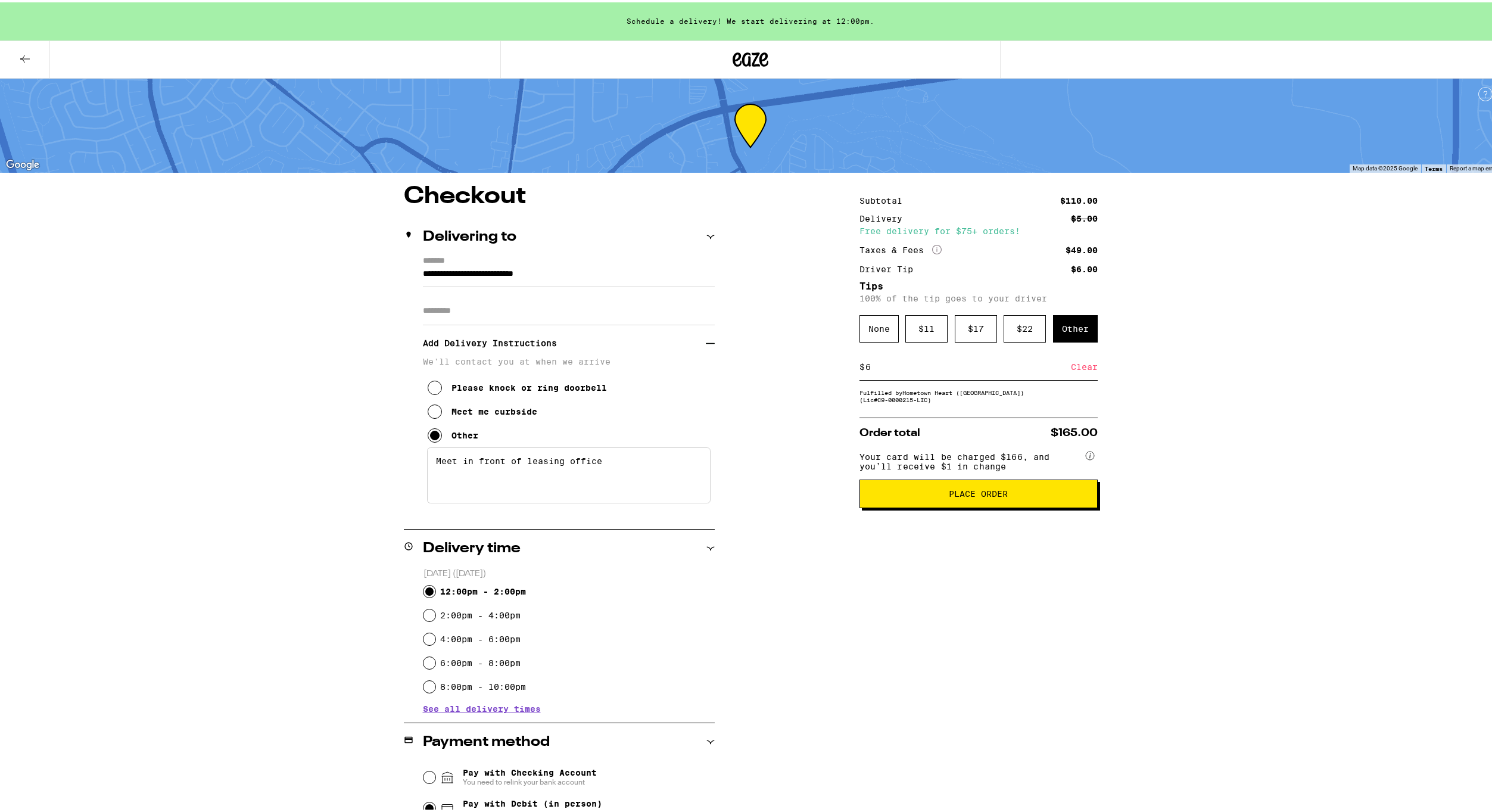
click at [958, 496] on span "Place Order" at bounding box center [978, 491] width 59 height 8
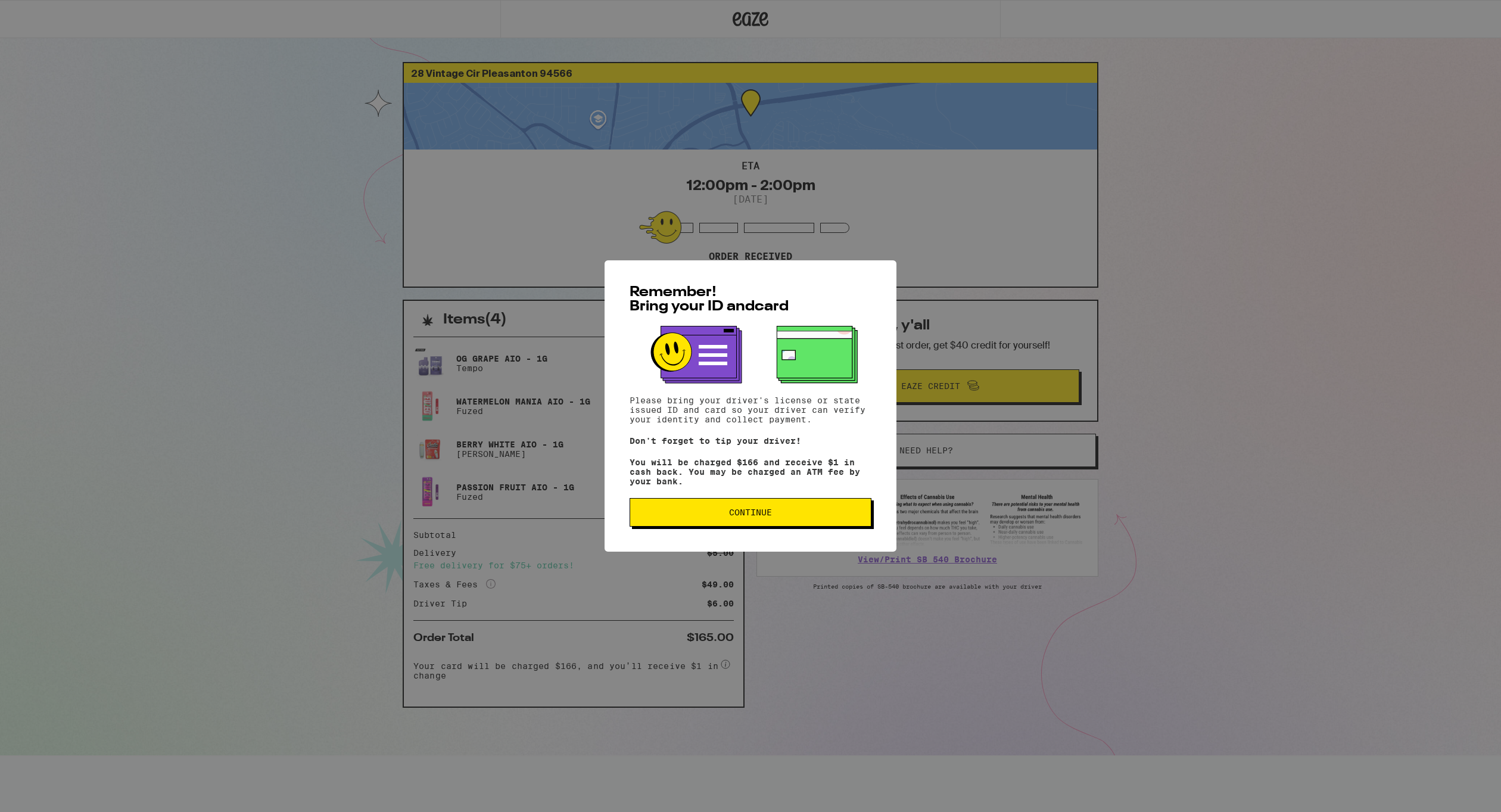
click at [776, 496] on div "Remember! Bring your ID and card Please bring your driver's license or state is…" at bounding box center [750, 406] width 292 height 292
click at [772, 516] on span "Continue" at bounding box center [750, 512] width 222 height 8
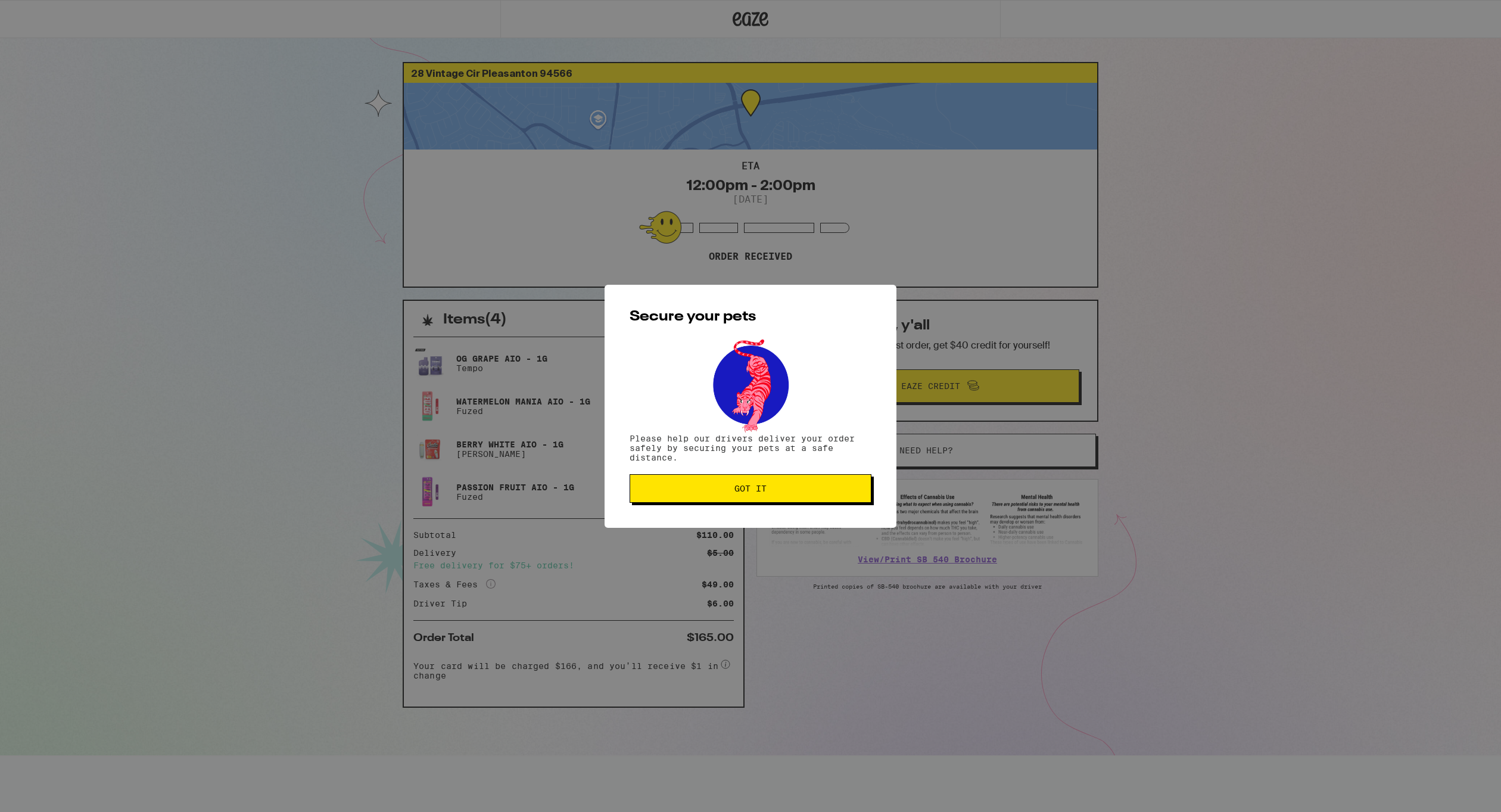
click at [758, 483] on button "Got it" at bounding box center [750, 488] width 242 height 28
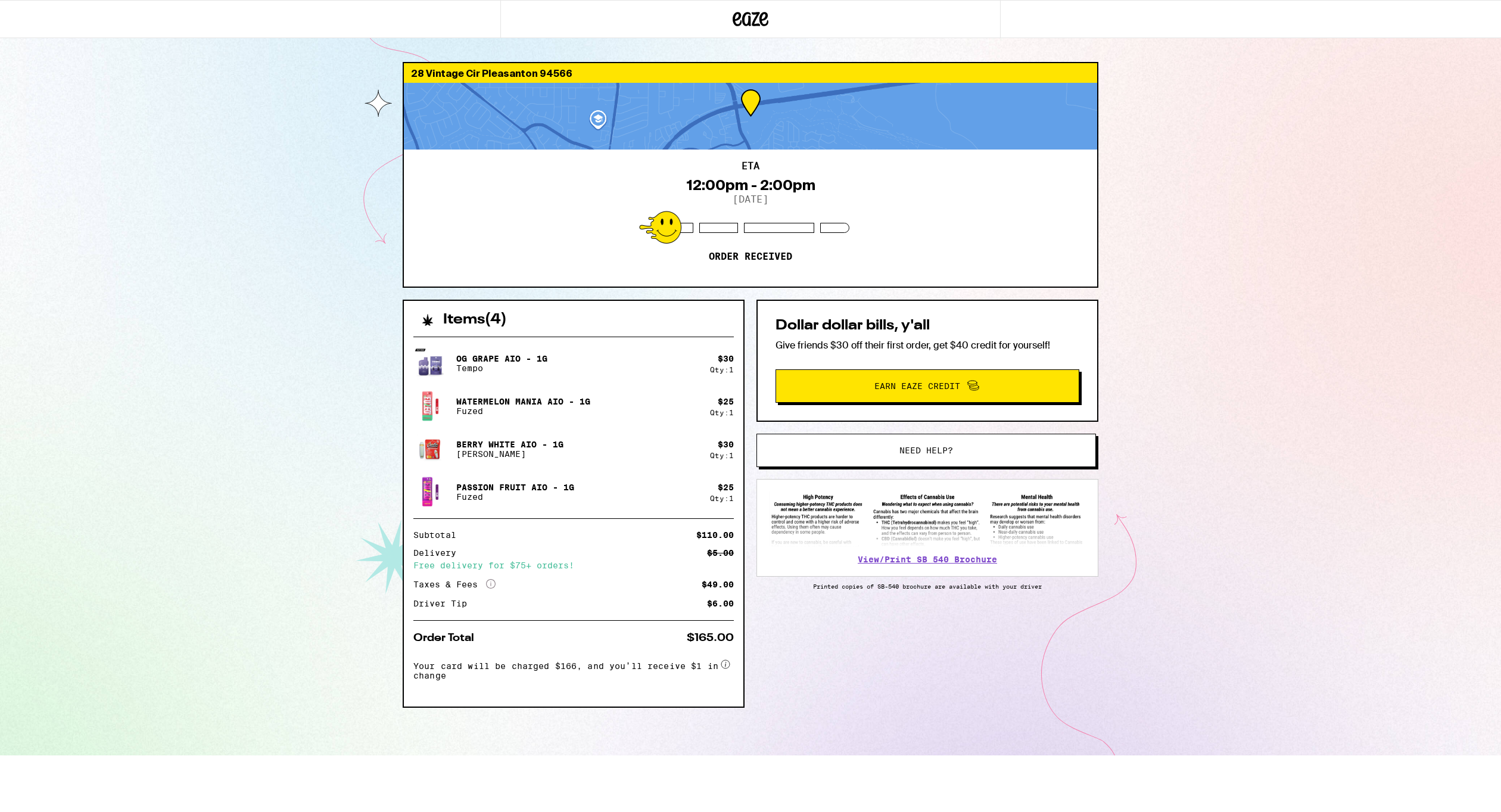
click at [112, 526] on div "28 Vintage Cir Pleasanton 94566 ETA 12:00pm - 2:00pm [DATE] Order received Item…" at bounding box center [750, 377] width 1501 height 755
click at [262, 227] on div "28 Vintage Cir Pleasanton 94566 ETA 12:00pm - 2:00pm [DATE] Order received Item…" at bounding box center [750, 377] width 1501 height 755
